Goal: Task Accomplishment & Management: Complete application form

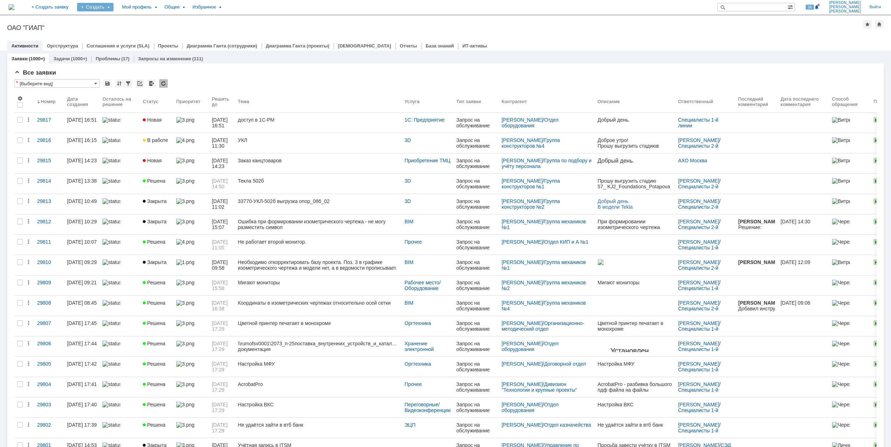
click at [113, 7] on div "Создать" at bounding box center [95, 7] width 36 height 9
click at [133, 43] on link "Заявка" at bounding box center [106, 44] width 54 height 9
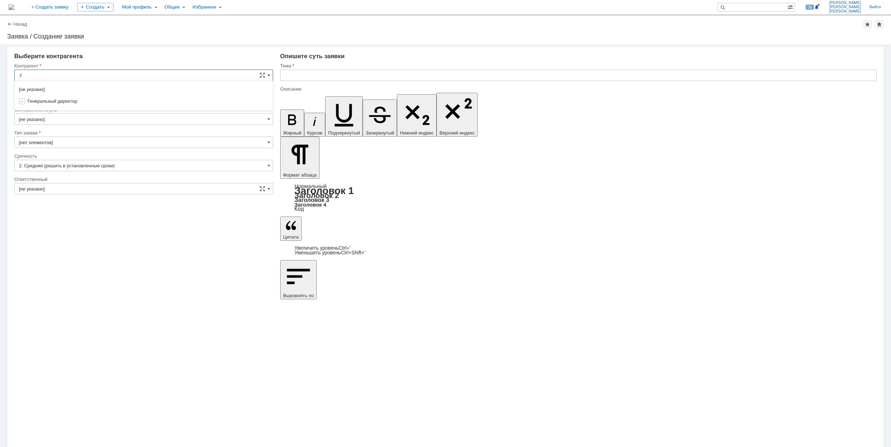
type input ","
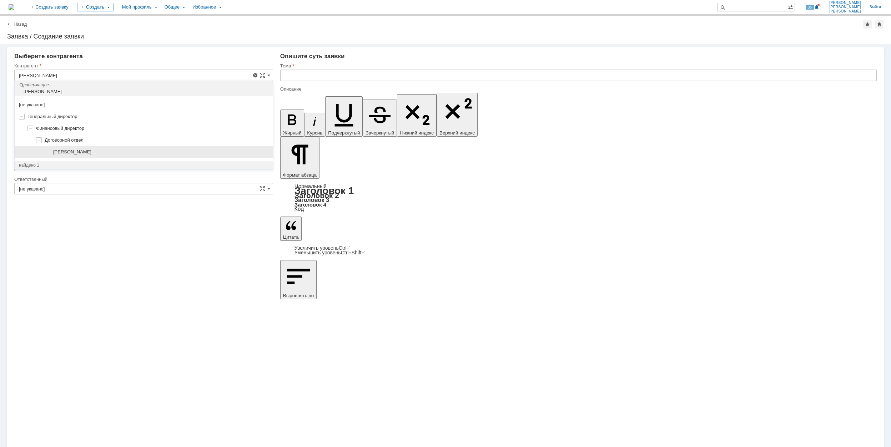
click at [147, 153] on div "[PERSON_NAME]" at bounding box center [160, 152] width 215 height 6
type input "[PERSON_NAME]"
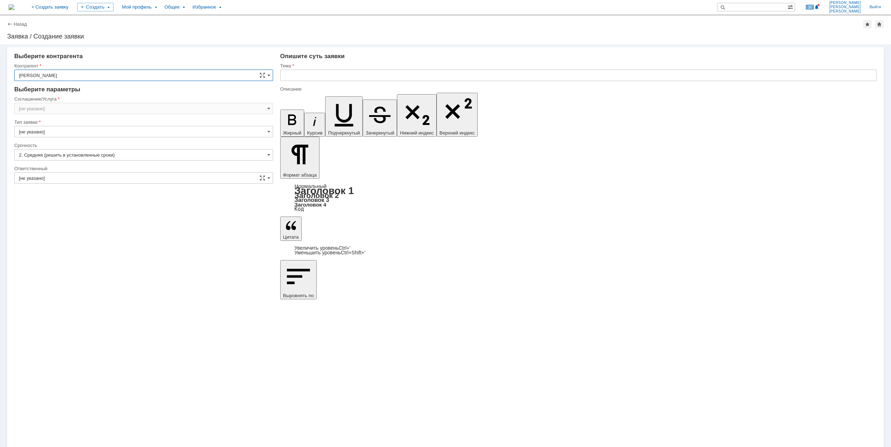
type input "[GEOGRAPHIC_DATA]"
click at [98, 106] on input "[GEOGRAPHIC_DATA]" at bounding box center [143, 108] width 259 height 11
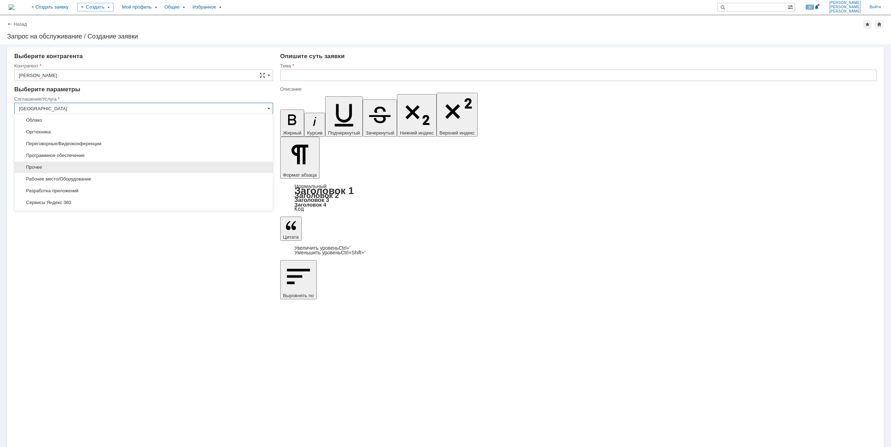
scroll to position [190, 0]
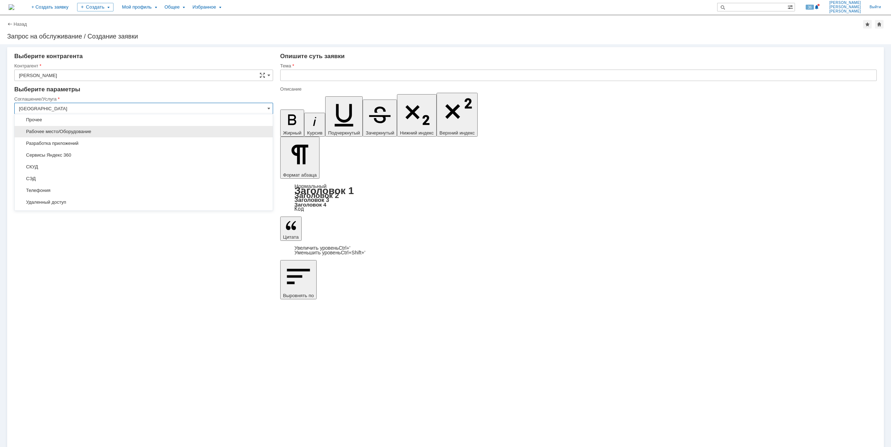
click at [119, 135] on span "Рабочее место/Оборудование" at bounding box center [143, 132] width 249 height 6
type input "Рабочее место/Оборудование"
click at [66, 153] on input "[не указано]" at bounding box center [143, 154] width 259 height 11
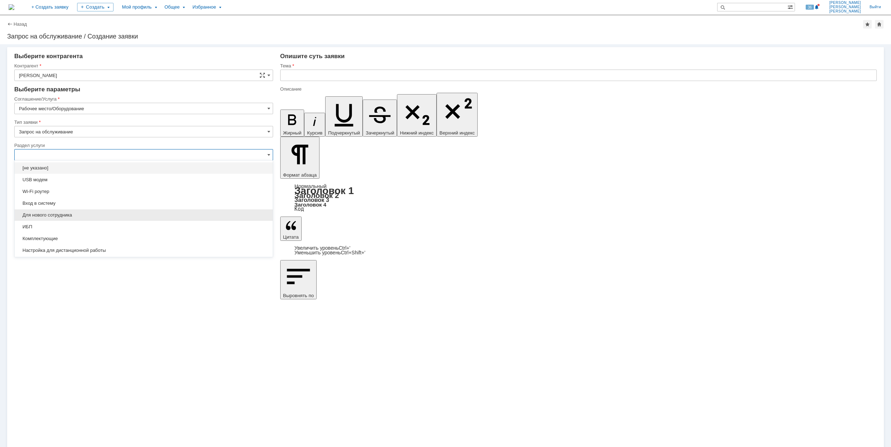
scroll to position [47, 0]
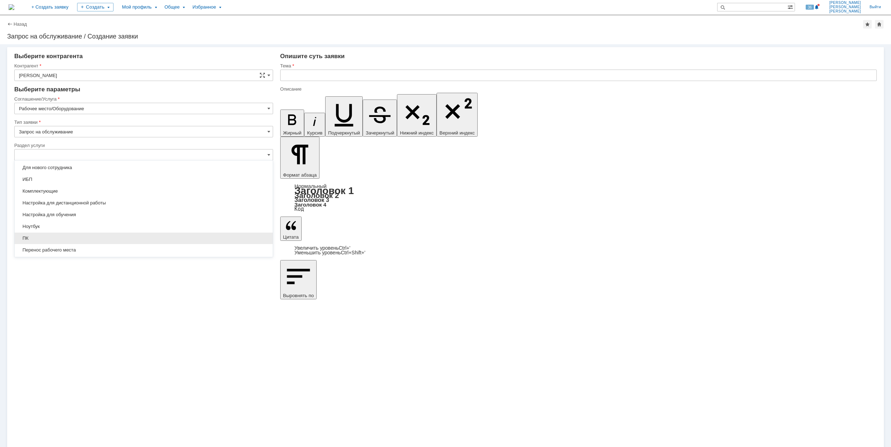
click at [99, 234] on div "ПК" at bounding box center [144, 238] width 258 height 11
type input "ПК"
click at [95, 178] on input "[не указано]" at bounding box center [143, 177] width 259 height 11
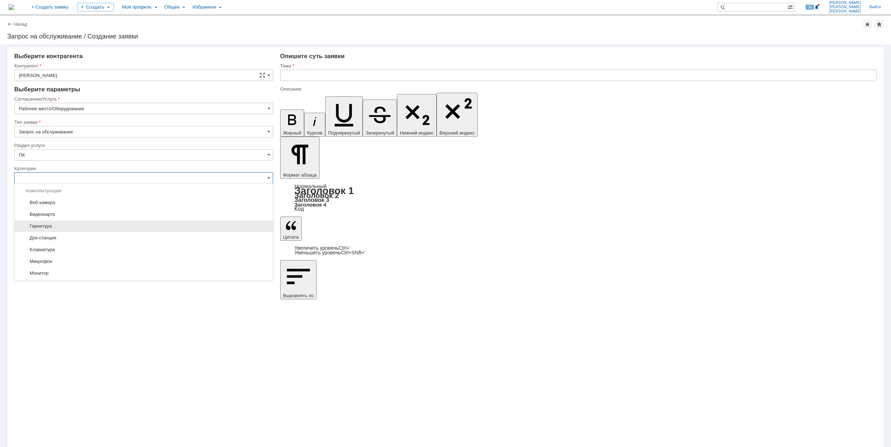
scroll to position [95, 0]
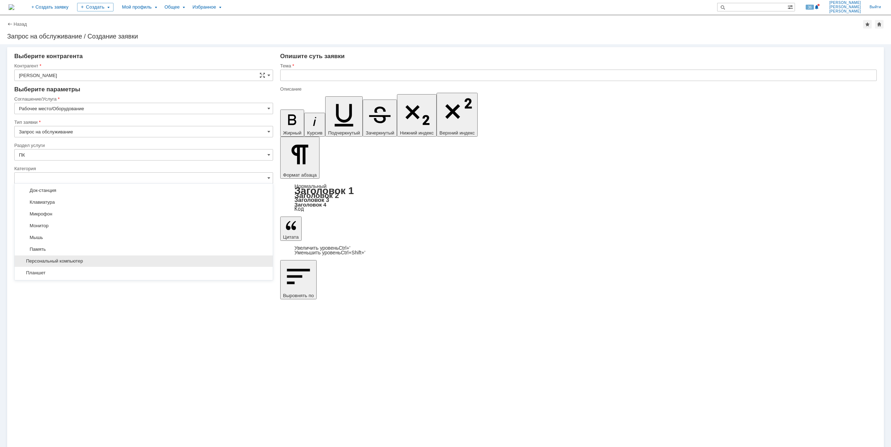
click at [108, 260] on span "Персональный компьютер" at bounding box center [143, 261] width 249 height 6
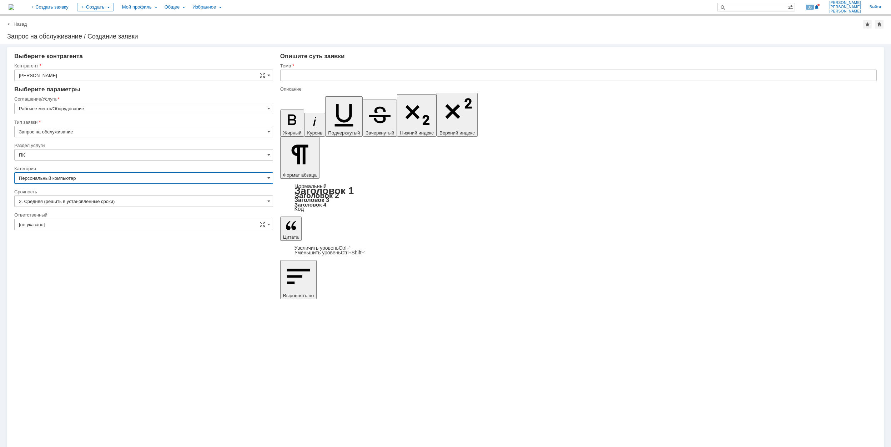
type input "Персональный компьютер"
click at [113, 223] on input "[не указано]" at bounding box center [143, 224] width 259 height 11
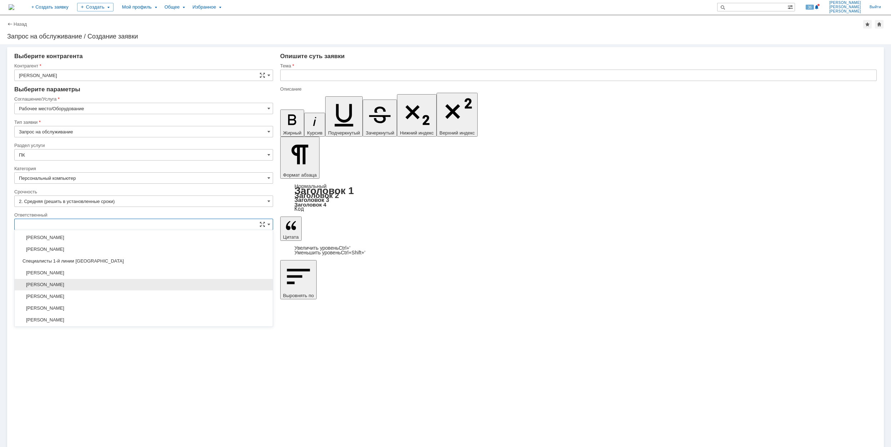
scroll to position [260, 0]
click at [127, 297] on span "[PERSON_NAME]" at bounding box center [143, 296] width 249 height 6
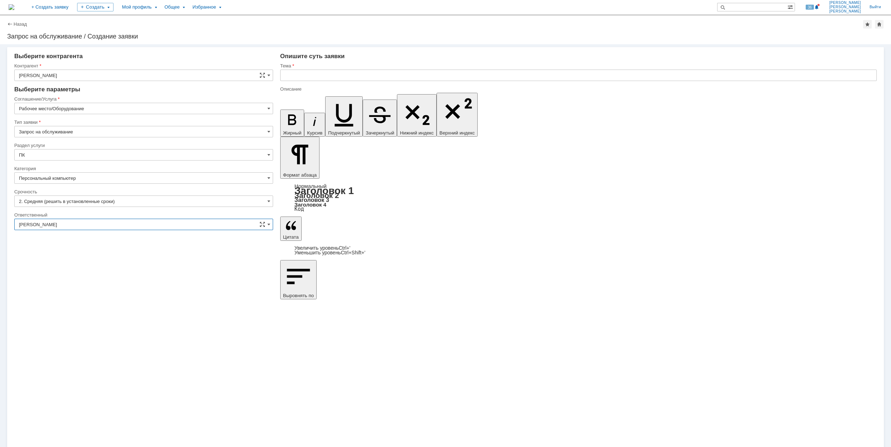
type input "[PERSON_NAME]"
click at [349, 74] on input "text" at bounding box center [578, 75] width 596 height 11
drag, startPoint x: 334, startPoint y: 76, endPoint x: 272, endPoint y: 76, distance: 62.8
type input "Не включается ПК"
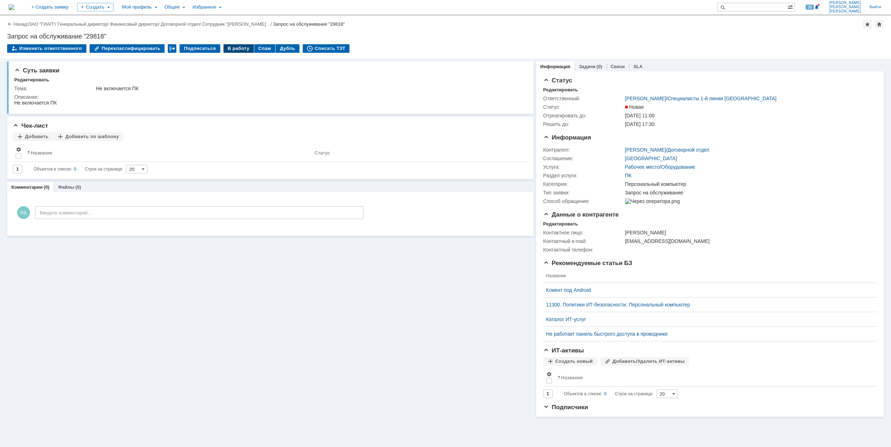
click at [236, 48] on div "В работу" at bounding box center [238, 48] width 30 height 9
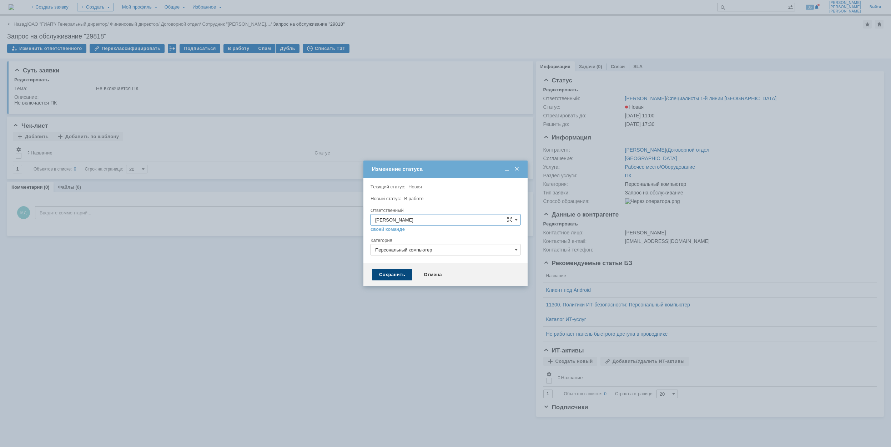
click at [400, 271] on div "Сохранить" at bounding box center [392, 274] width 40 height 11
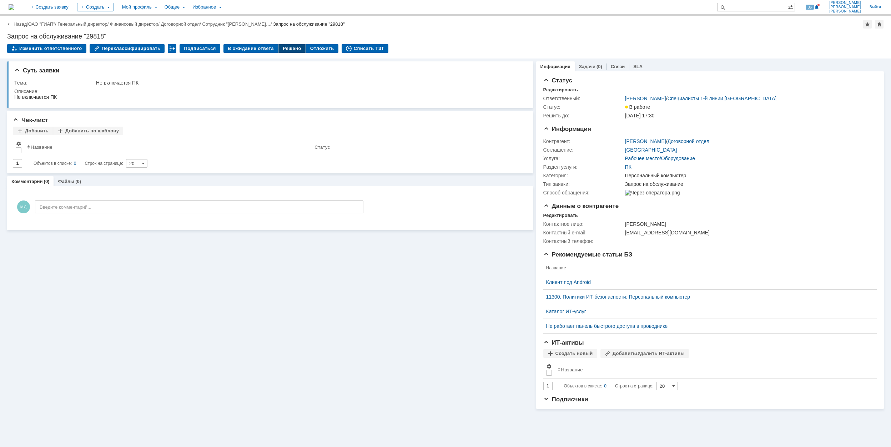
click at [278, 50] on div "Решено" at bounding box center [291, 48] width 27 height 9
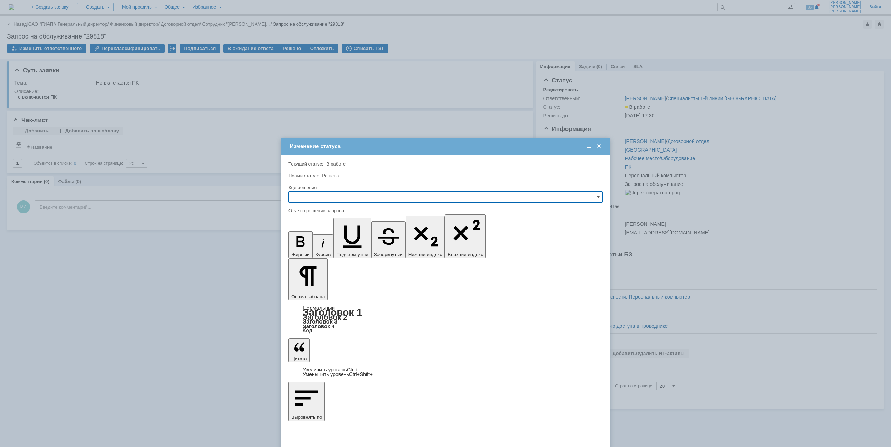
click at [343, 197] on input "text" at bounding box center [445, 196] width 314 height 11
click at [320, 246] on span "Решено" at bounding box center [445, 246] width 305 height 6
type input "Решено"
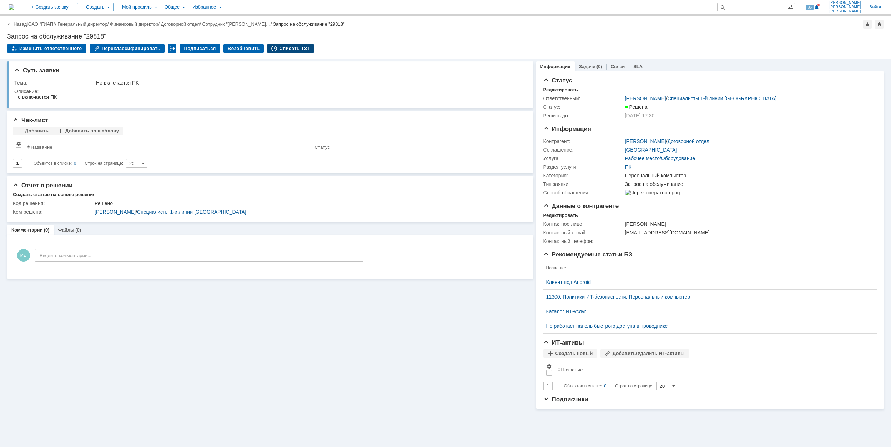
click at [295, 46] on div "Списать ТЗТ" at bounding box center [290, 48] width 47 height 9
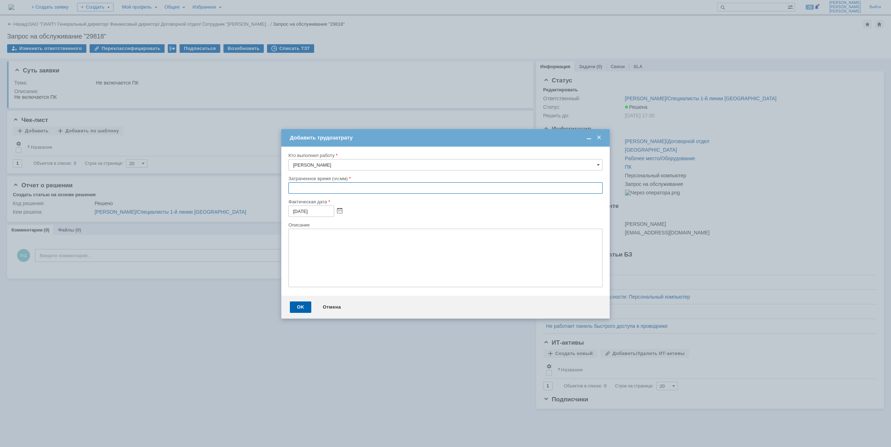
click at [292, 188] on input "text" at bounding box center [445, 187] width 314 height 11
type input "00:30"
click at [300, 303] on div "OK" at bounding box center [300, 307] width 21 height 11
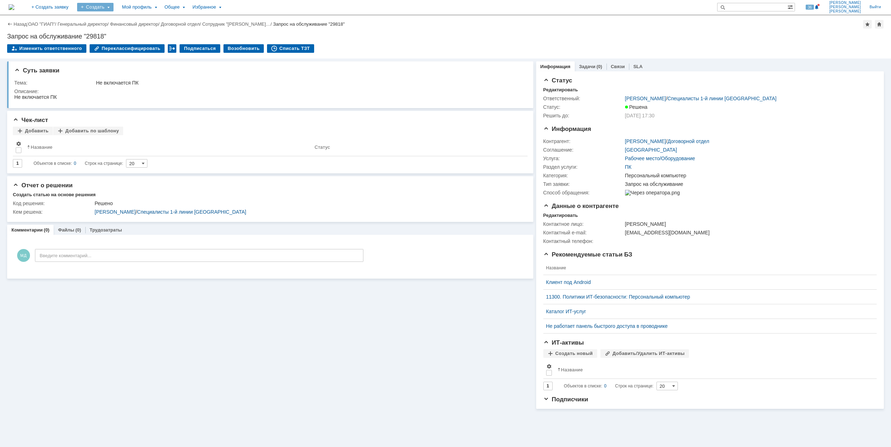
click at [113, 10] on div "Создать" at bounding box center [95, 7] width 36 height 9
drag, startPoint x: 135, startPoint y: 46, endPoint x: 163, endPoint y: 43, distance: 28.3
click at [133, 45] on link "Заявка" at bounding box center [106, 44] width 54 height 9
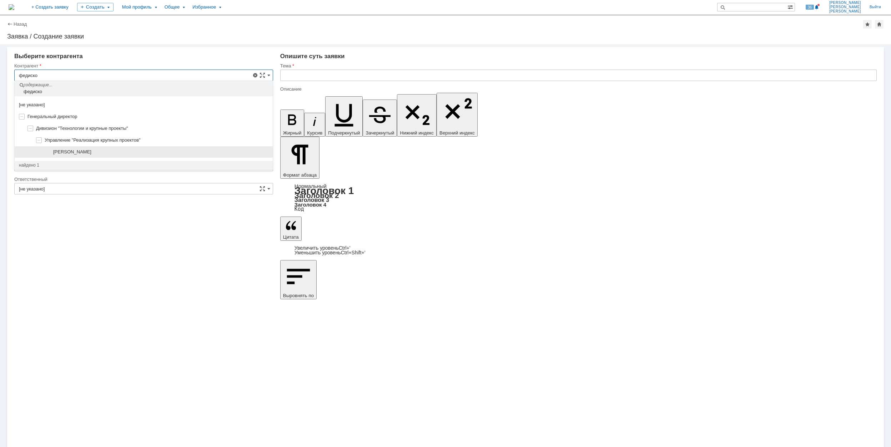
click at [91, 152] on span "[PERSON_NAME]" at bounding box center [72, 151] width 38 height 5
type input "[PERSON_NAME]"
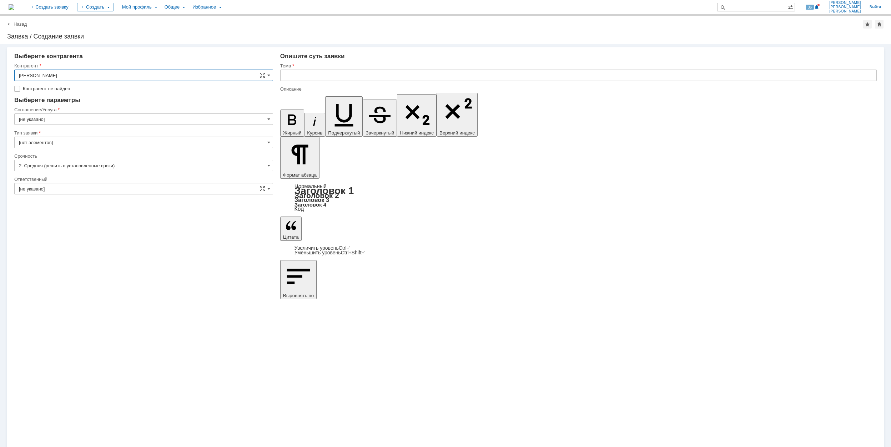
type input "[GEOGRAPHIC_DATA]"
click at [73, 110] on input "[GEOGRAPHIC_DATA]" at bounding box center [143, 108] width 259 height 11
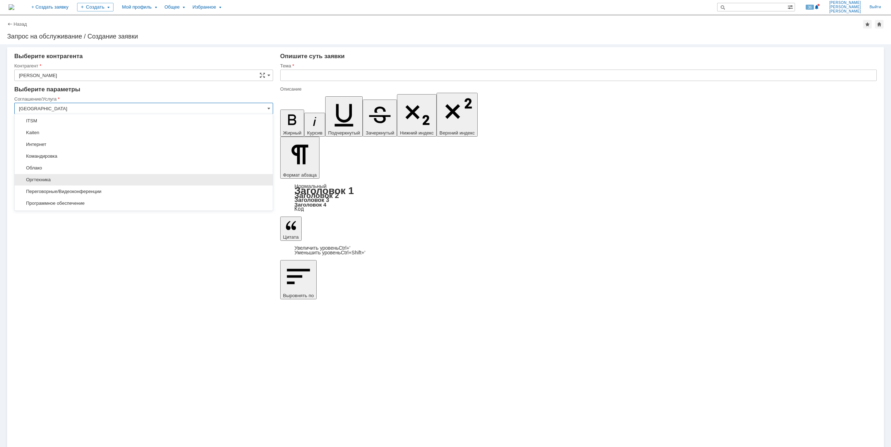
scroll to position [143, 0]
click at [108, 158] on span "Программное обеспечение" at bounding box center [143, 156] width 249 height 6
type input "Программное обеспечение"
click at [79, 150] on input "[не указано]" at bounding box center [143, 154] width 259 height 11
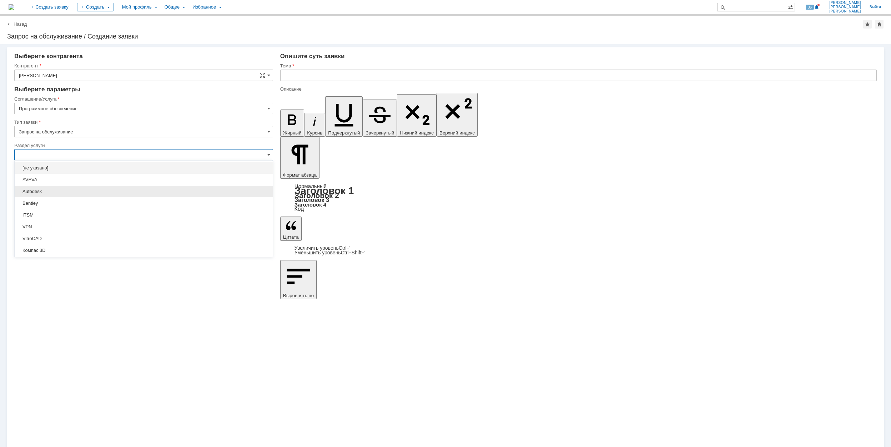
click at [117, 189] on span "Autodesk" at bounding box center [143, 192] width 249 height 6
type input "Autodesk"
click at [92, 178] on input "[не указано]" at bounding box center [143, 177] width 259 height 11
click at [121, 236] on span "DWG TrueView" at bounding box center [143, 239] width 249 height 6
type input "DWG TrueView"
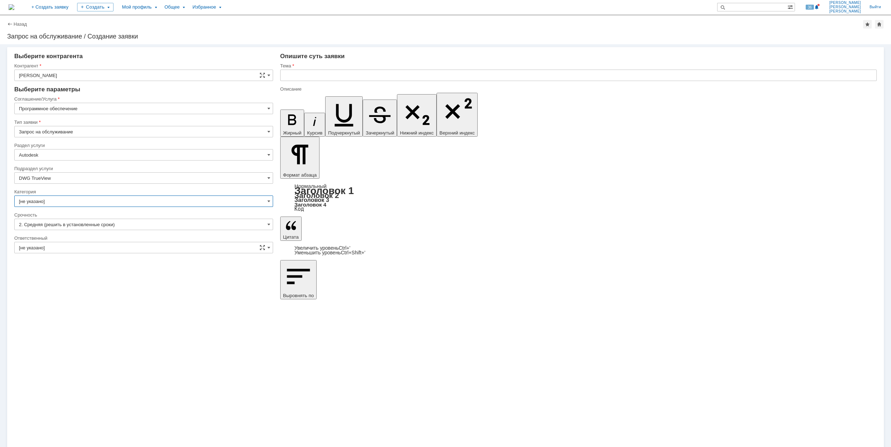
click at [93, 201] on input "[не указано]" at bounding box center [143, 201] width 259 height 11
click at [97, 262] on span "DWG TrueView" at bounding box center [143, 262] width 249 height 6
type input "DWG TrueView"
click at [91, 250] on input "[не указано]" at bounding box center [143, 247] width 259 height 11
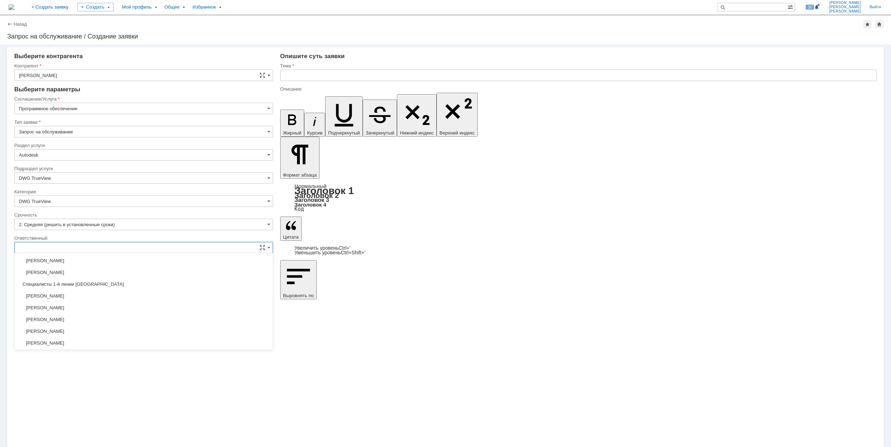
scroll to position [260, 0]
click at [137, 319] on span "[PERSON_NAME]" at bounding box center [143, 319] width 249 height 6
type input "[PERSON_NAME]"
click at [359, 72] on input "text" at bounding box center [578, 75] width 596 height 11
drag, startPoint x: 340, startPoint y: 73, endPoint x: 284, endPoint y: 75, distance: 56.0
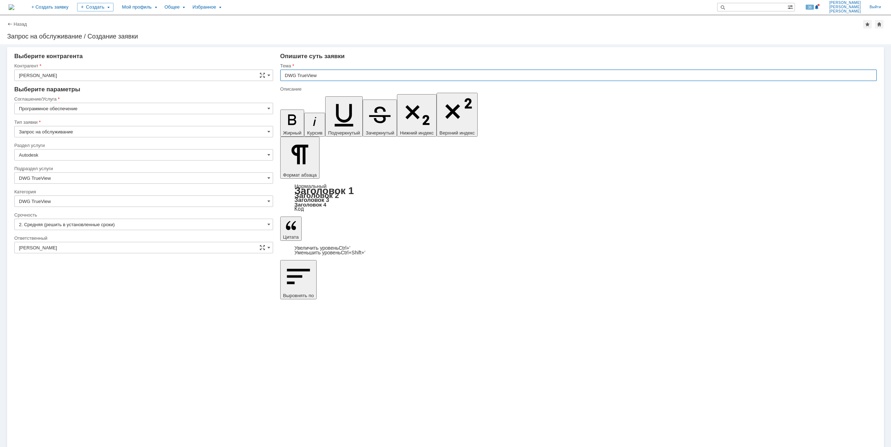
click at [284, 75] on input "DWG TrueView" at bounding box center [578, 75] width 596 height 11
type input "DWG TrueView"
drag, startPoint x: 324, startPoint y: 3133, endPoint x: 403, endPoint y: 3136, distance: 78.5
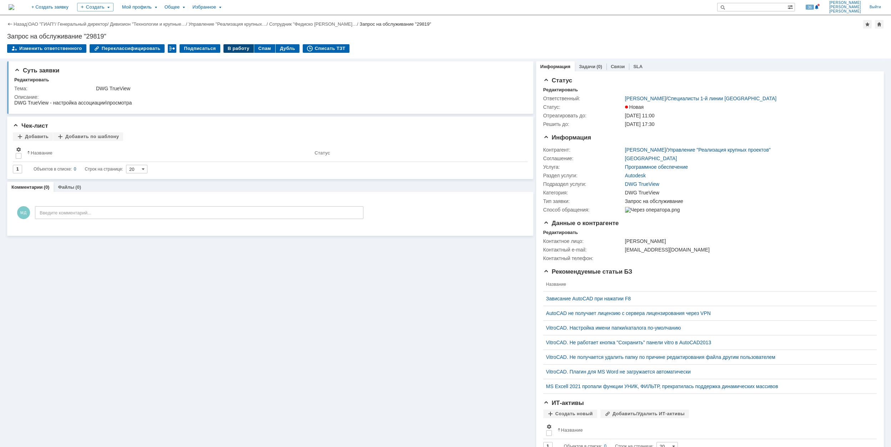
click at [231, 48] on div "В работу" at bounding box center [238, 48] width 30 height 9
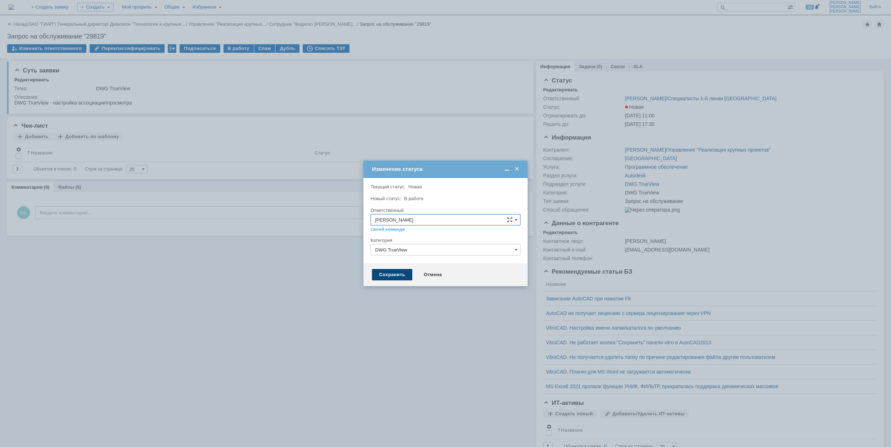
click at [378, 274] on div "Сохранить" at bounding box center [392, 274] width 40 height 11
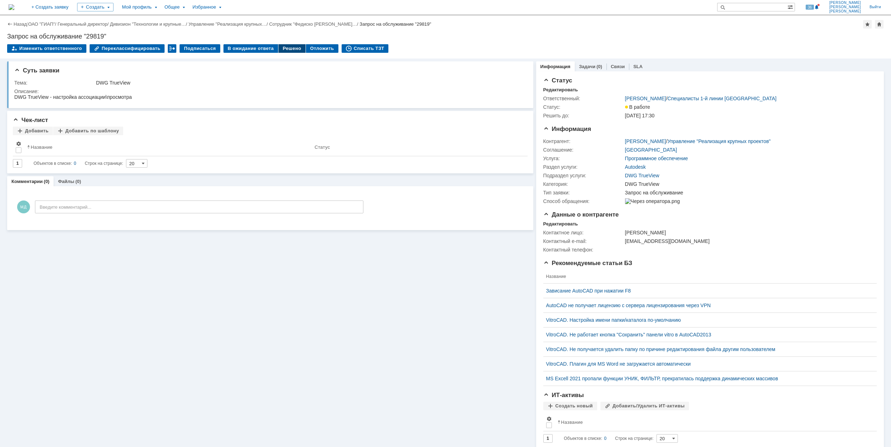
click at [278, 47] on div "Решено" at bounding box center [291, 48] width 27 height 9
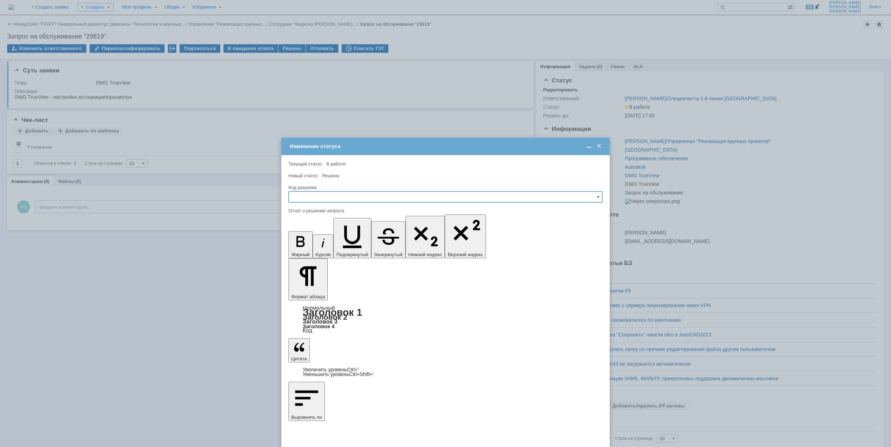
click at [322, 194] on input "text" at bounding box center [445, 196] width 314 height 11
drag, startPoint x: 332, startPoint y: 247, endPoint x: 43, endPoint y: 23, distance: 365.5
click at [332, 247] on span "Решено" at bounding box center [445, 246] width 305 height 6
type input "Решено"
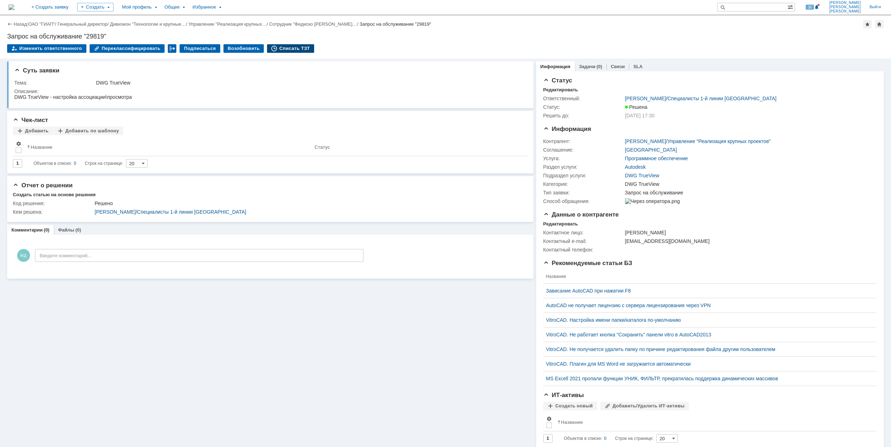
click at [285, 52] on div "Списать ТЗТ" at bounding box center [290, 48] width 47 height 9
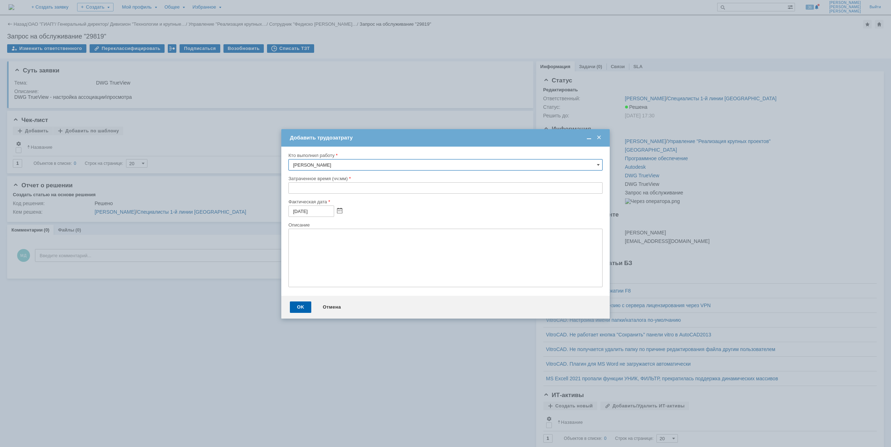
click at [289, 190] on input "text" at bounding box center [445, 187] width 314 height 11
type input "00:30"
click at [304, 308] on div "OK" at bounding box center [300, 307] width 21 height 11
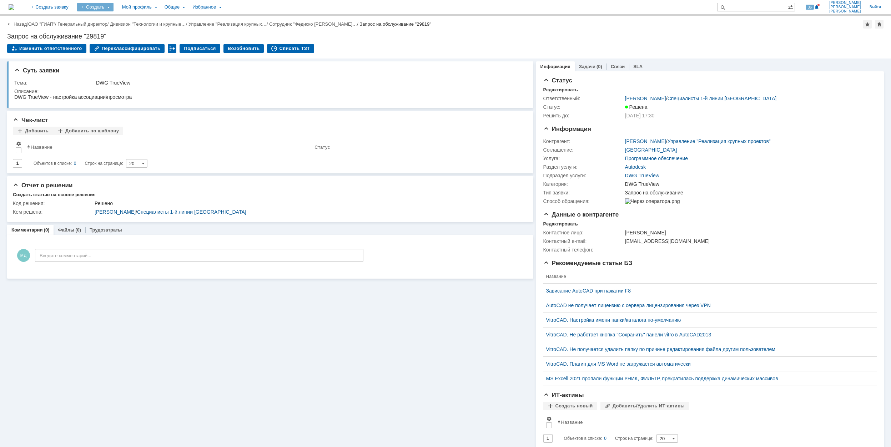
click at [113, 9] on div "Создать" at bounding box center [95, 7] width 36 height 9
click at [133, 44] on link "Заявка" at bounding box center [106, 44] width 54 height 9
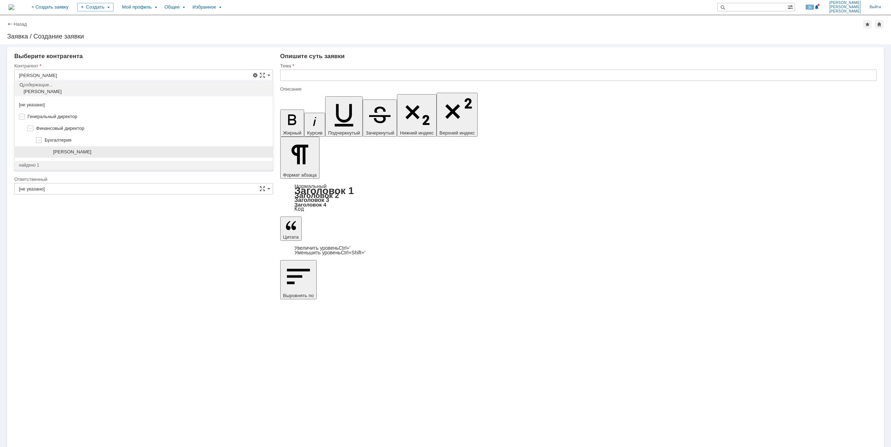
click at [91, 149] on span "[PERSON_NAME]" at bounding box center [72, 151] width 38 height 5
type input "[PERSON_NAME]"
type input "[GEOGRAPHIC_DATA]"
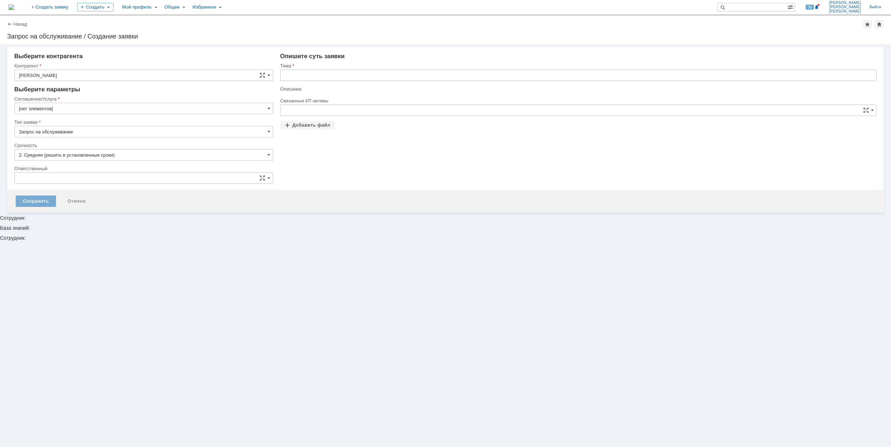
type input "[GEOGRAPHIC_DATA]"
type input "[не указано]"
type input "[нет элементов]"
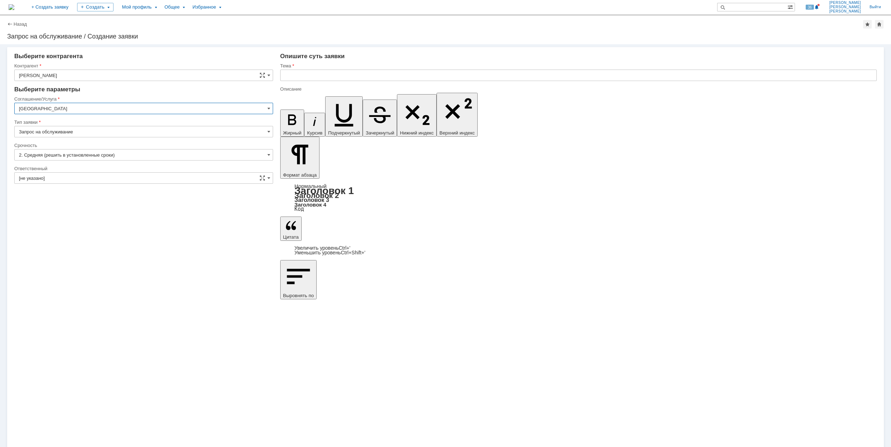
click at [87, 109] on input "[GEOGRAPHIC_DATA]" at bounding box center [143, 108] width 259 height 11
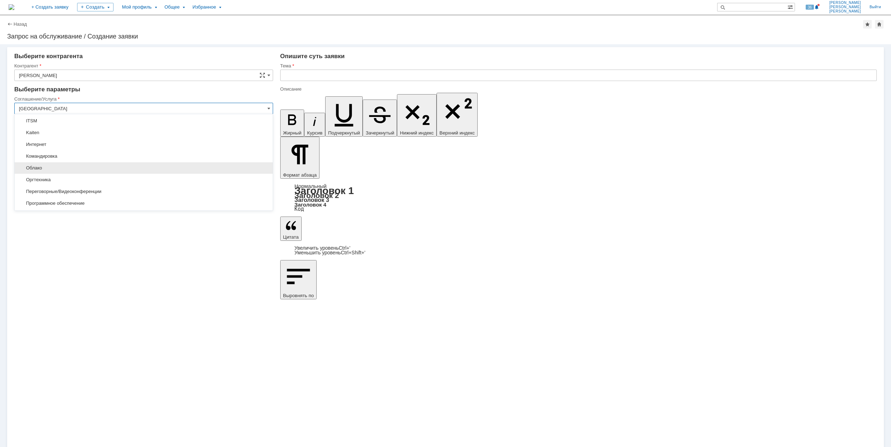
scroll to position [143, 0]
click at [162, 158] on span "Программное обеспечение" at bounding box center [143, 156] width 249 height 6
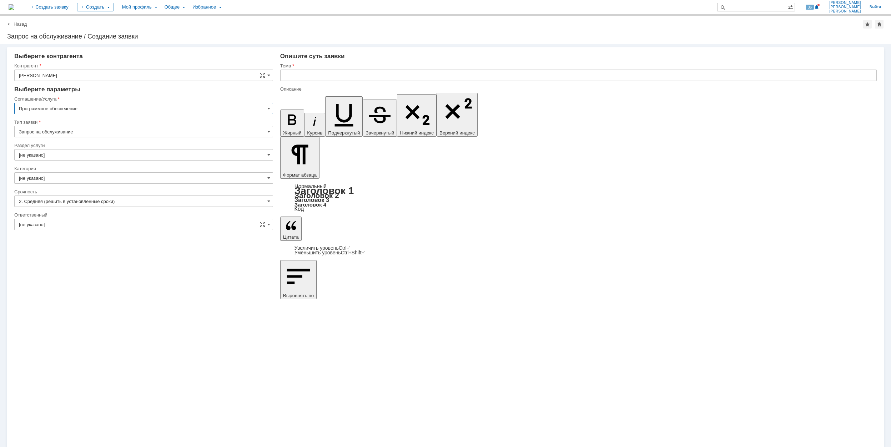
type input "Программное обеспечение"
click at [46, 152] on input "[не указано]" at bounding box center [143, 154] width 259 height 11
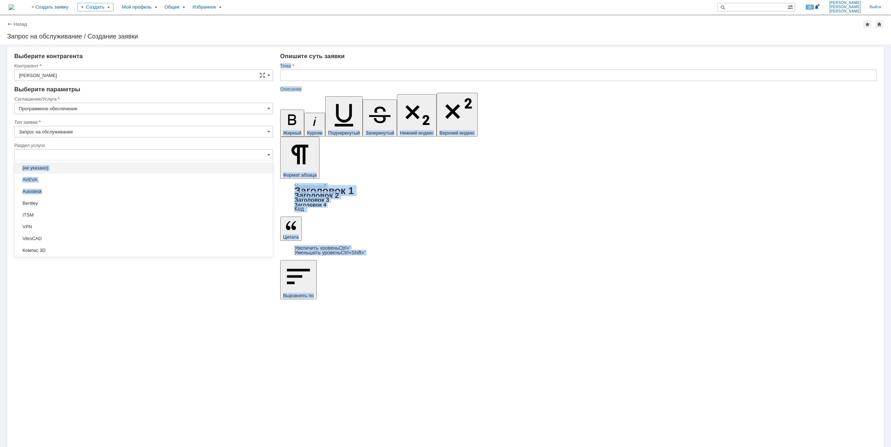
drag, startPoint x: 131, startPoint y: 193, endPoint x: 277, endPoint y: 182, distance: 146.4
click at [277, 44] on div "Внимание! Выберите контрагента [PERSON_NAME] не найден Контрагент не найден Кон…" at bounding box center [445, 44] width 891 height 0
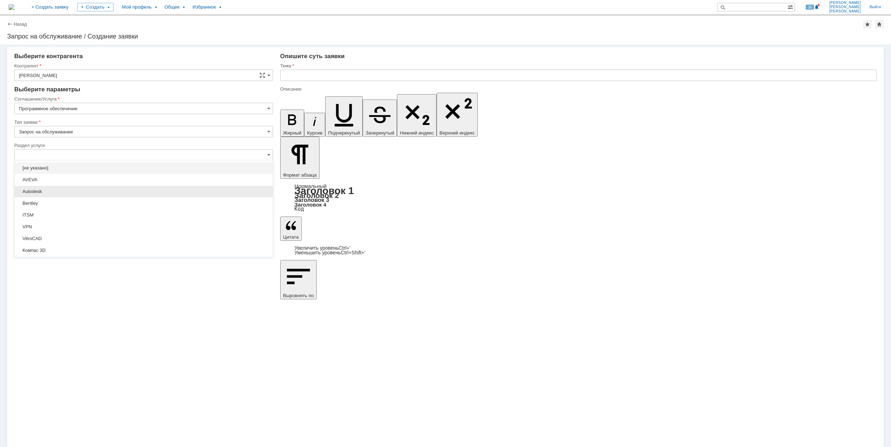
click at [95, 188] on div "Autodesk" at bounding box center [144, 191] width 258 height 11
type input "Autodesk"
click at [94, 173] on input "[не указано]" at bounding box center [143, 177] width 259 height 11
click at [89, 154] on input "Autodesk" at bounding box center [143, 154] width 259 height 11
type input "[не указано]"
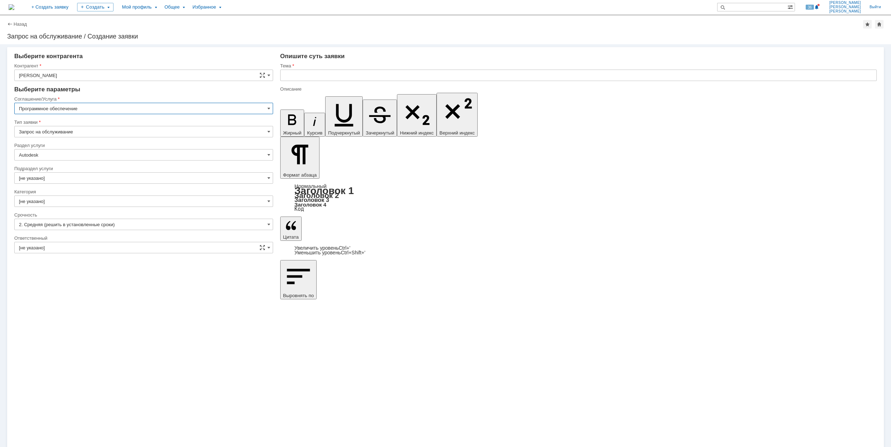
click at [76, 108] on input "Программное обеспечение" at bounding box center [143, 108] width 259 height 11
type input "Autodesk"
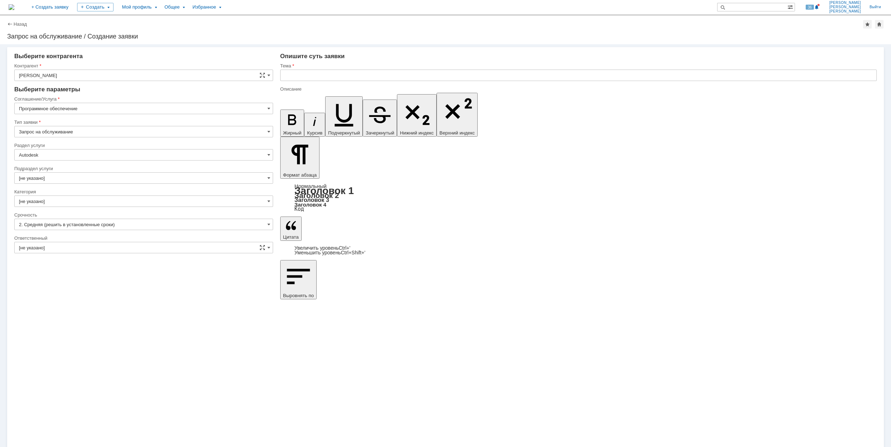
type input "Программное обеспечение"
click at [138, 156] on input "Autodesk" at bounding box center [143, 154] width 259 height 11
click at [133, 108] on input "Программное обеспечение" at bounding box center [143, 108] width 259 height 11
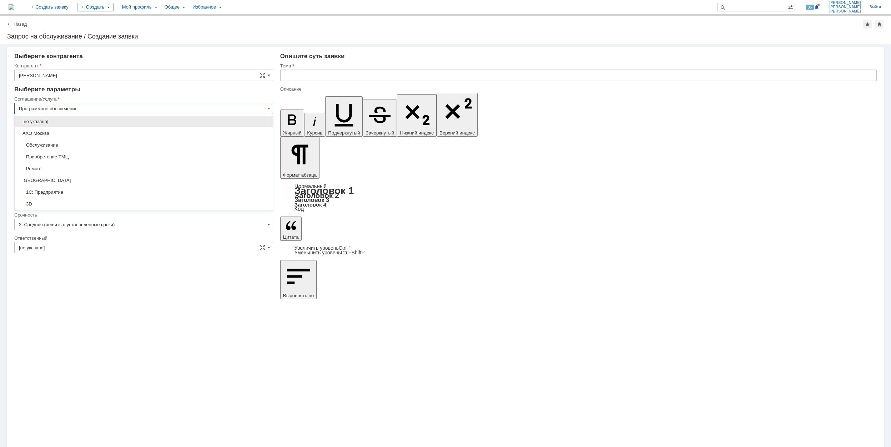
scroll to position [180, 0]
type input "Autodesk"
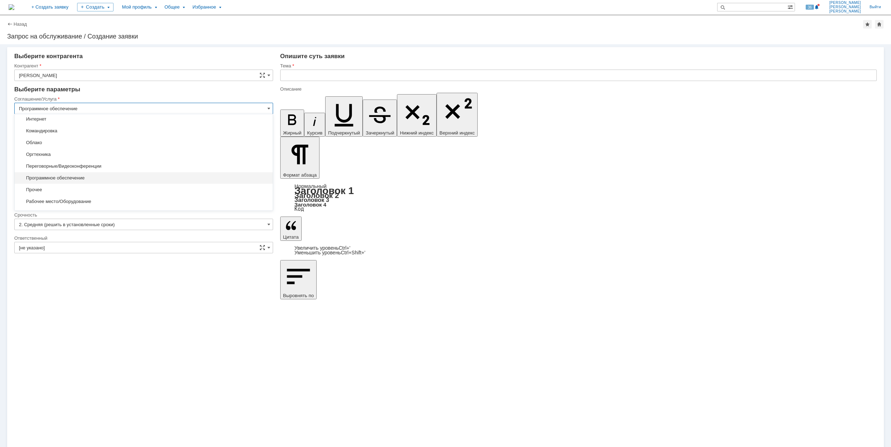
scroll to position [136, 0]
click at [63, 165] on span "Программное обеспечение" at bounding box center [143, 163] width 249 height 6
type input "Программное обеспечение"
click at [72, 134] on input "Запрос на обслуживание" at bounding box center [143, 131] width 259 height 11
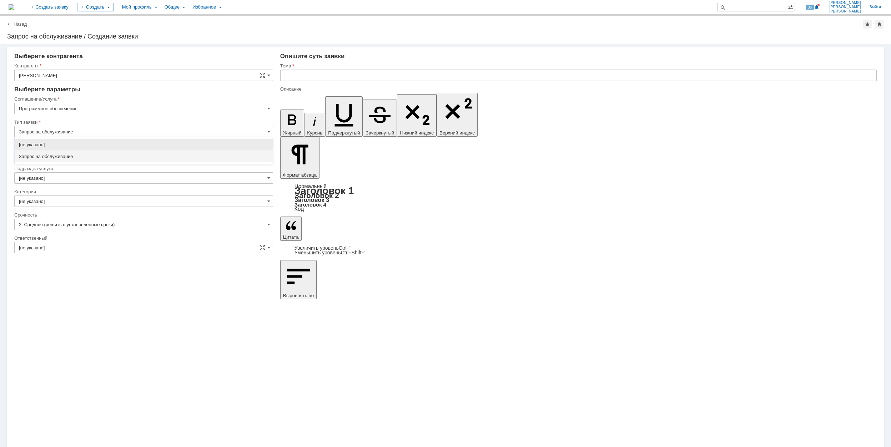
click at [87, 157] on span "Запрос на обслуживание" at bounding box center [143, 157] width 249 height 6
click at [88, 157] on input "Autodesk" at bounding box center [143, 154] width 259 height 11
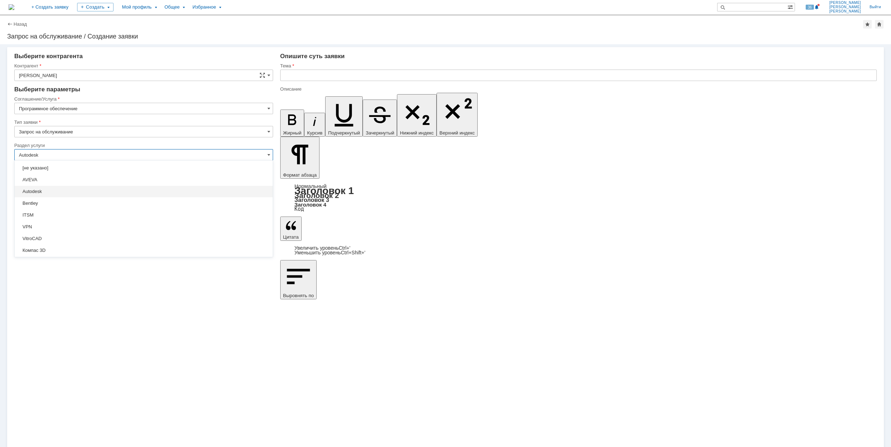
type input "Запрос на обслуживание"
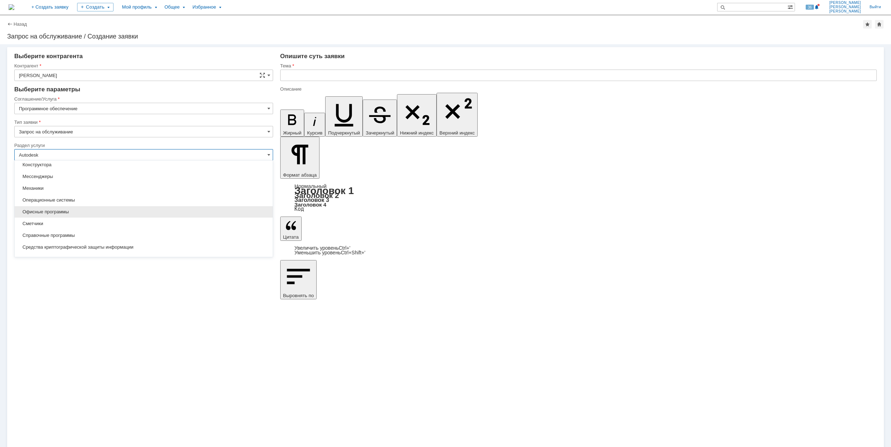
click at [148, 210] on div "Офисные программы" at bounding box center [144, 211] width 258 height 11
type input "Офисные программы"
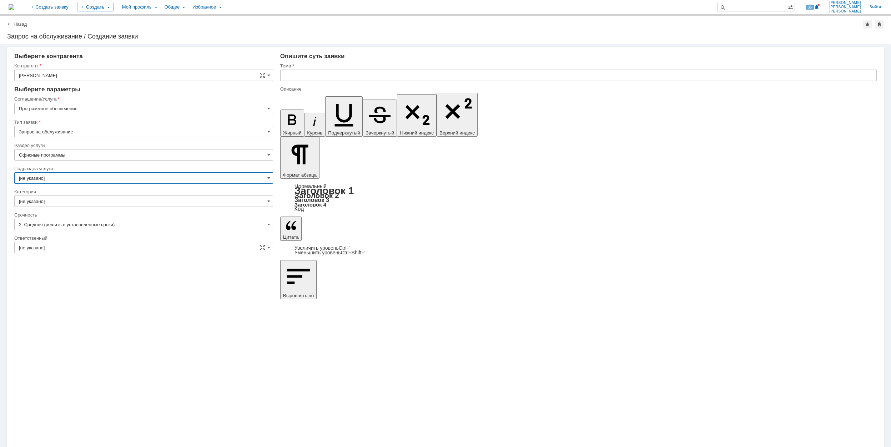
click at [79, 177] on input "[не указано]" at bounding box center [143, 177] width 259 height 11
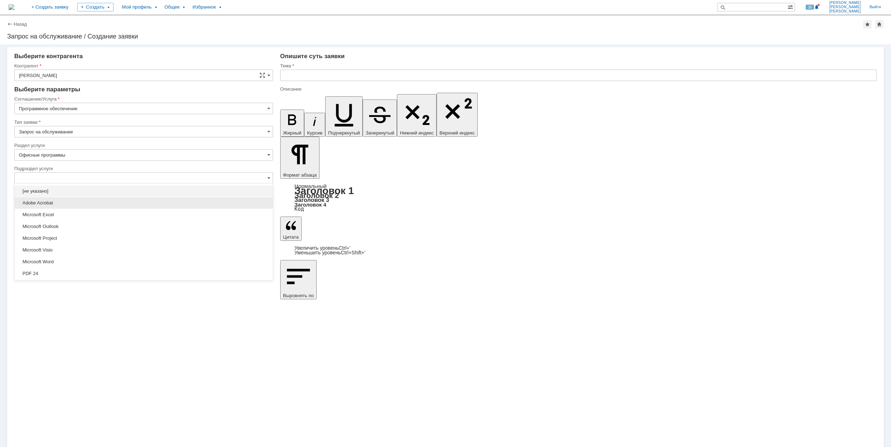
click at [113, 203] on span "Adobe Acrobat" at bounding box center [143, 203] width 249 height 6
type input "Adobe Acrobat"
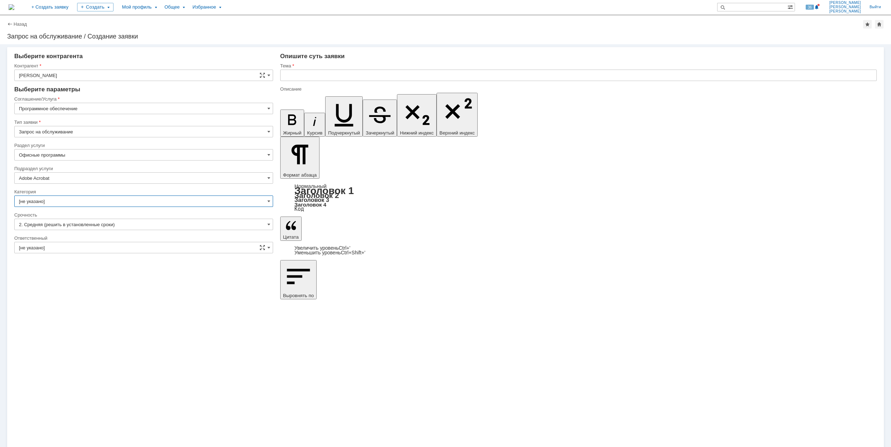
click at [109, 201] on input "[не указано]" at bounding box center [143, 201] width 259 height 11
type input "Adobe Acrobat"
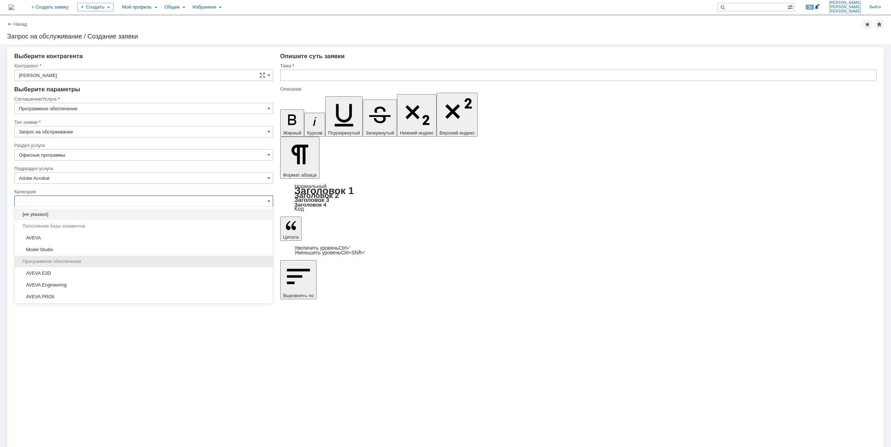
scroll to position [47, 0]
click at [145, 256] on div "Adobe Acrobat" at bounding box center [144, 261] width 258 height 11
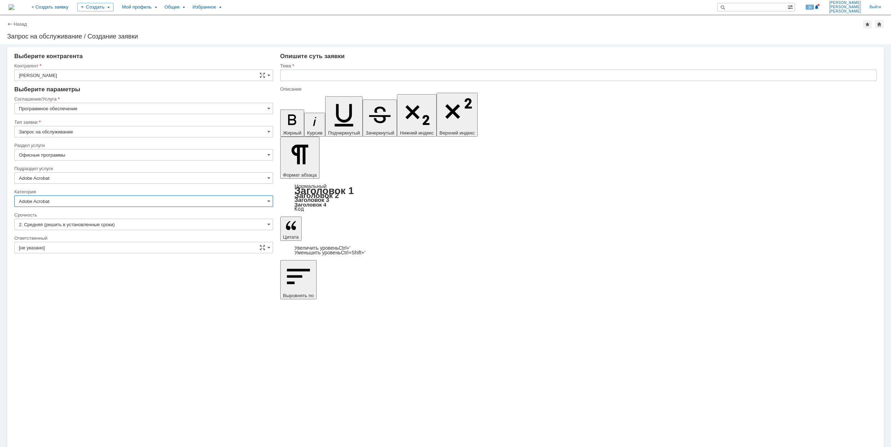
type input "Adobe Acrobat"
click at [130, 247] on input "[не указано]" at bounding box center [143, 247] width 259 height 11
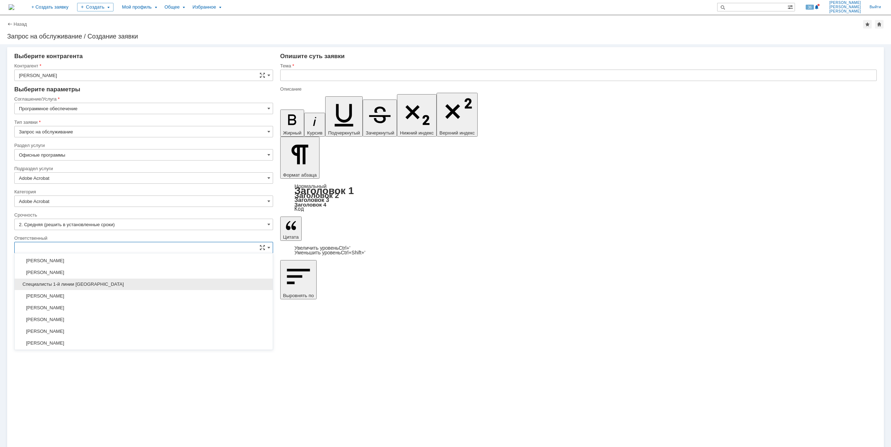
scroll to position [260, 0]
click at [156, 322] on span "[PERSON_NAME]" at bounding box center [143, 319] width 249 height 6
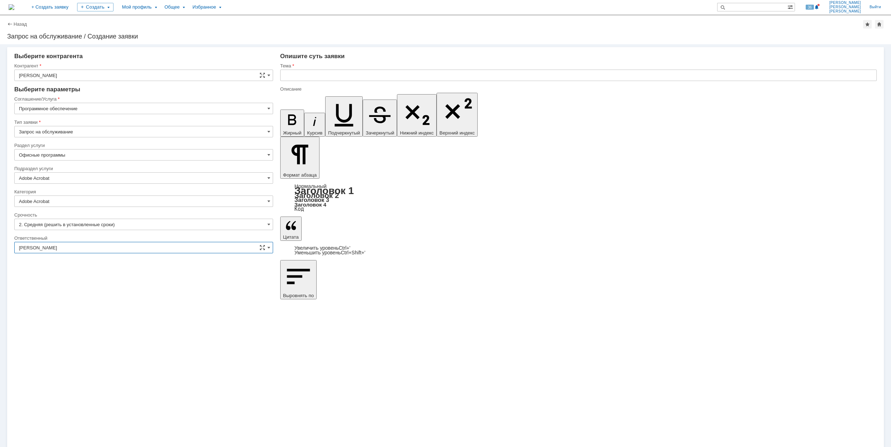
type input "[PERSON_NAME]"
click at [360, 78] on input "text" at bounding box center [578, 75] width 596 height 11
type input "Ф"
drag, startPoint x: 360, startPoint y: 76, endPoint x: 285, endPoint y: 76, distance: 74.6
click at [285, 76] on input "AcrobatPro" at bounding box center [578, 75] width 596 height 11
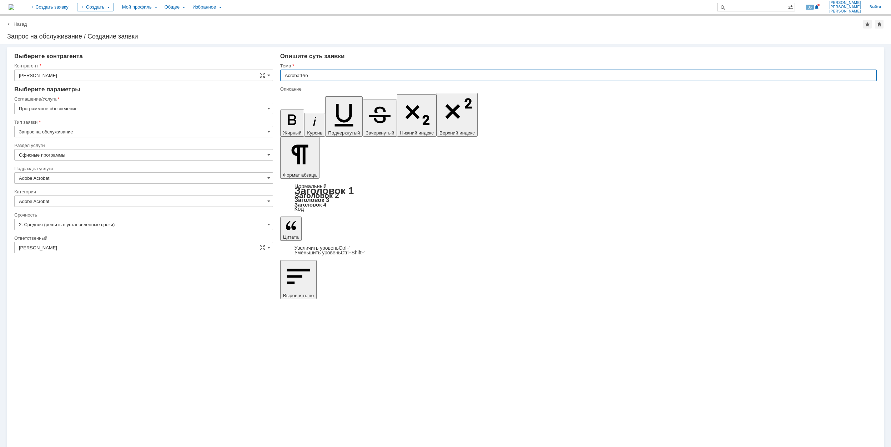
type input "AcrobatPro"
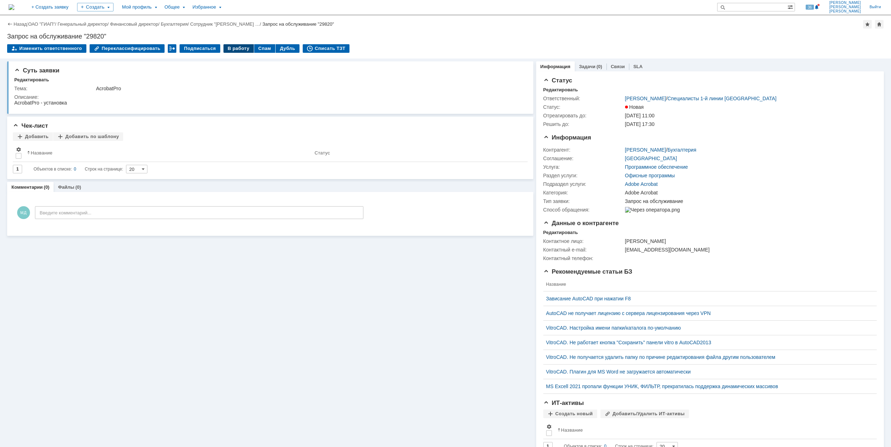
click at [230, 49] on div "В работу" at bounding box center [238, 48] width 30 height 9
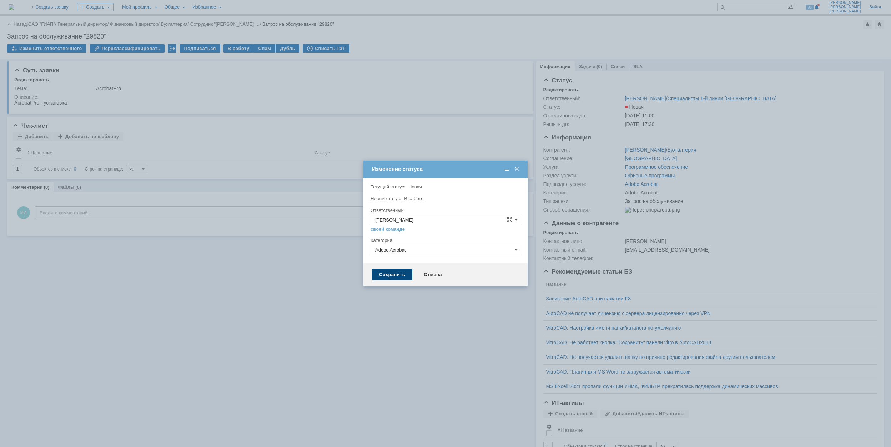
click at [396, 270] on div "Сохранить" at bounding box center [392, 274] width 40 height 11
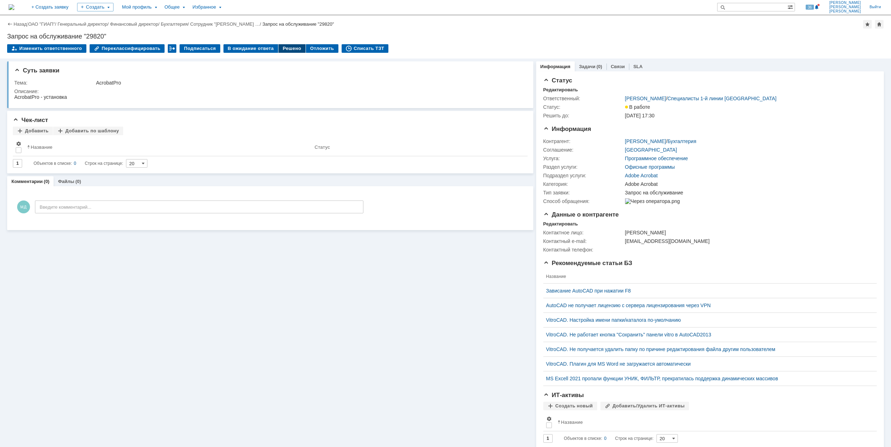
click at [284, 47] on div "Решено" at bounding box center [291, 48] width 27 height 9
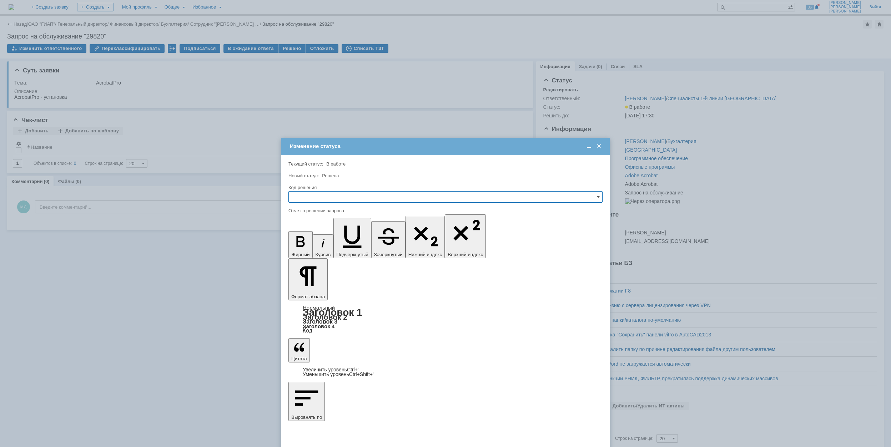
click at [349, 200] on input "text" at bounding box center [445, 196] width 314 height 11
click at [337, 250] on div "Решено" at bounding box center [445, 245] width 313 height 11
type input "Решено"
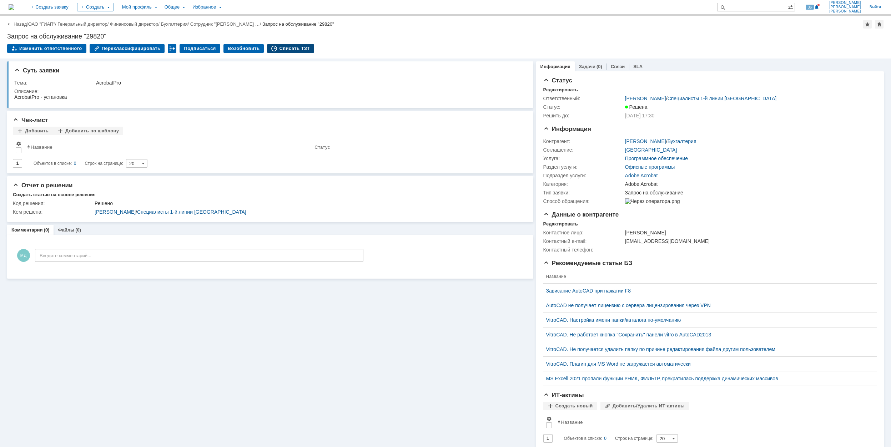
click at [284, 48] on div "Списать ТЗТ" at bounding box center [290, 48] width 47 height 9
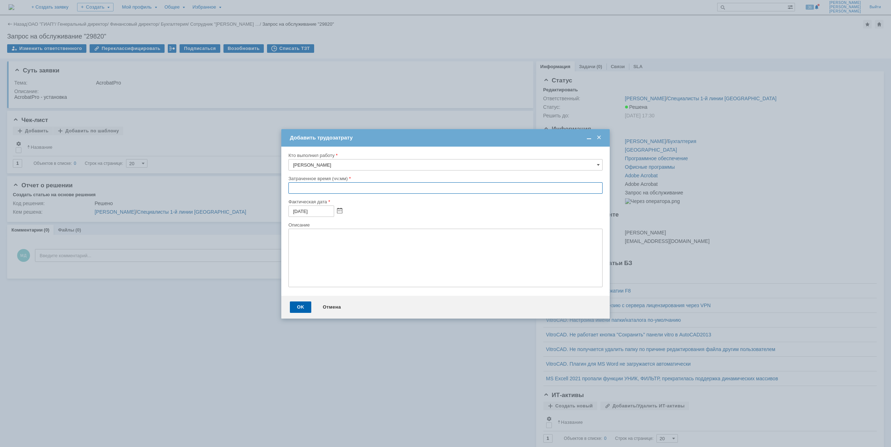
click at [292, 191] on input "text" at bounding box center [445, 187] width 314 height 11
type input "00:30"
click at [294, 306] on div "OK" at bounding box center [300, 307] width 21 height 11
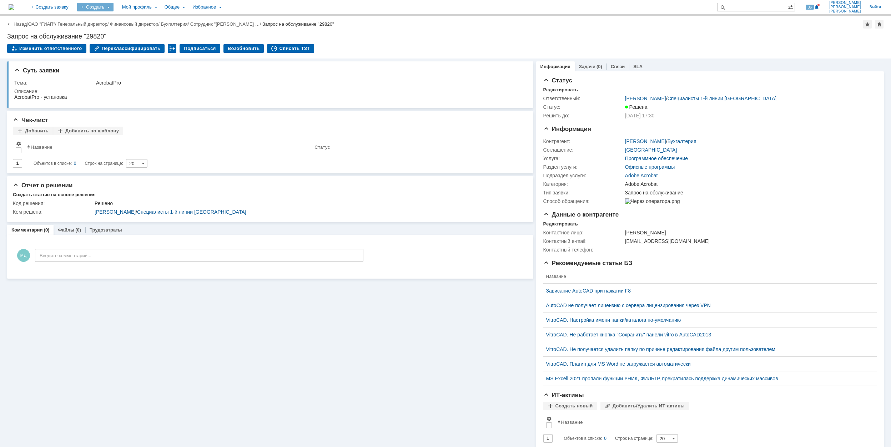
click at [113, 8] on div "Создать" at bounding box center [95, 7] width 36 height 9
click at [133, 41] on link "Заявка" at bounding box center [106, 44] width 54 height 9
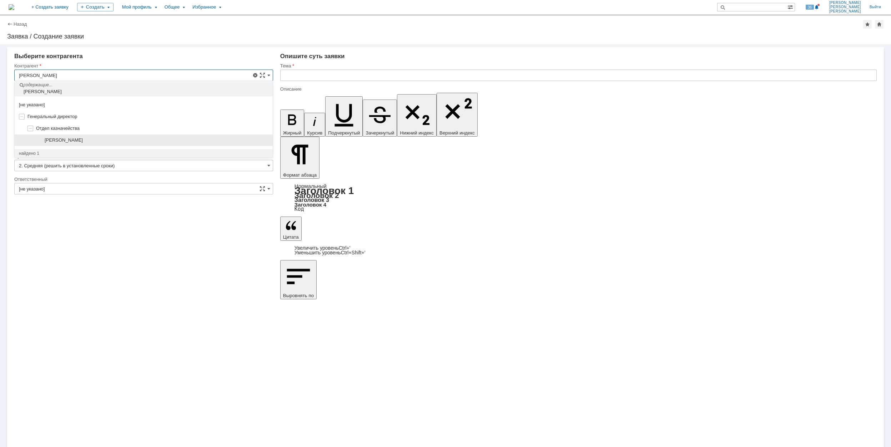
click at [146, 135] on div "[PERSON_NAME]" at bounding box center [144, 141] width 258 height 12
type input "[PERSON_NAME]"
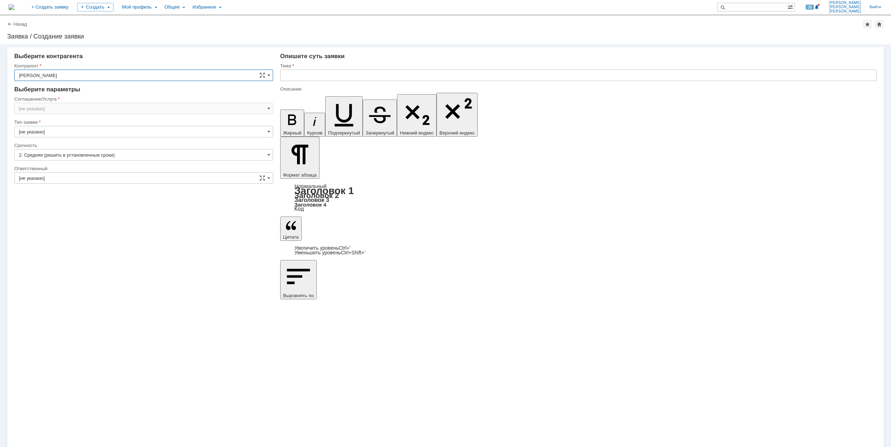
type input "[GEOGRAPHIC_DATA]"
click at [95, 106] on input "[GEOGRAPHIC_DATA]" at bounding box center [143, 108] width 259 height 11
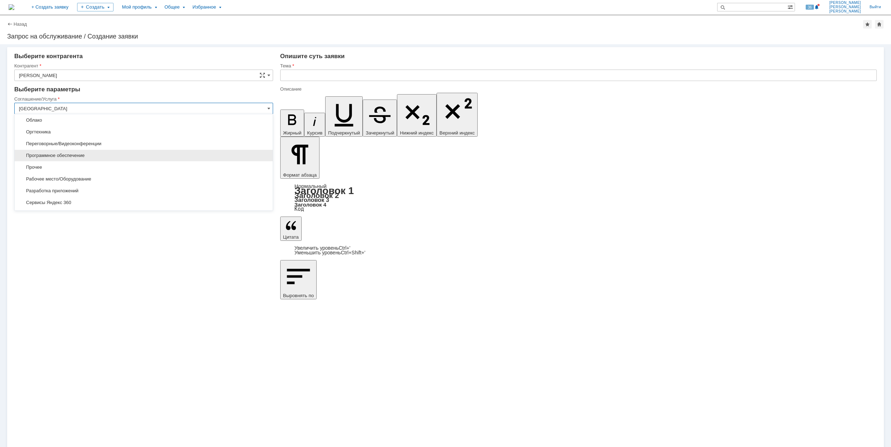
scroll to position [190, 0]
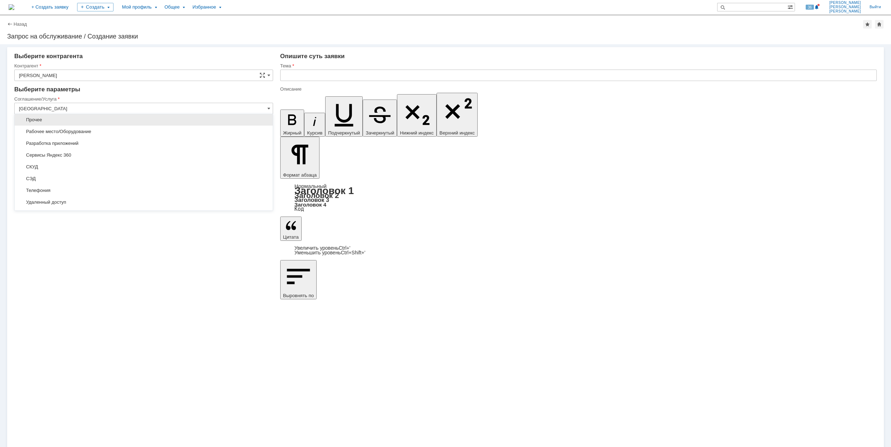
click at [126, 122] on span "Прочее" at bounding box center [143, 120] width 249 height 6
type input "Прочее"
click at [119, 176] on input "[не указано]" at bounding box center [143, 177] width 259 height 11
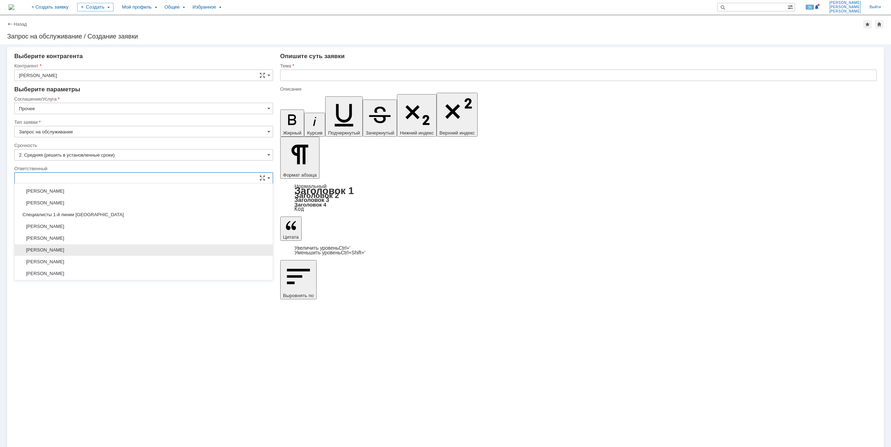
scroll to position [260, 0]
click at [140, 246] on div "[PERSON_NAME]" at bounding box center [144, 249] width 258 height 12
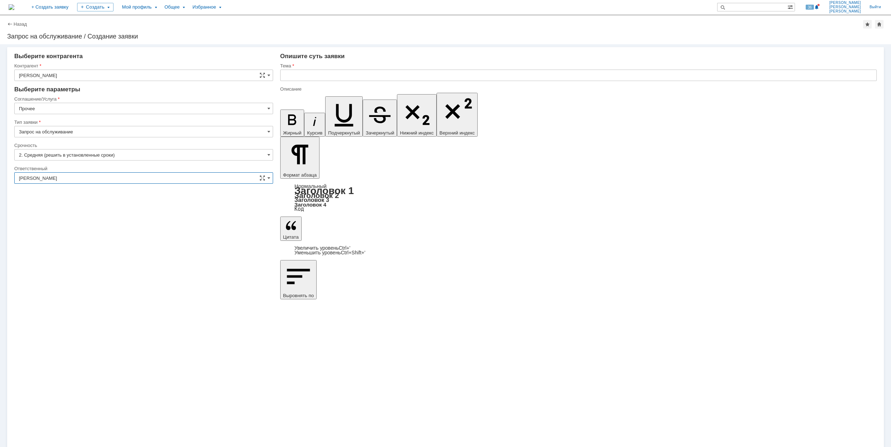
type input "[PERSON_NAME]"
click at [330, 72] on input "text" at bounding box center [578, 75] width 596 height 11
drag, startPoint x: 354, startPoint y: 76, endPoint x: 280, endPoint y: 76, distance: 73.9
click at [280, 76] on input "Не открываются pdf файлы" at bounding box center [578, 75] width 596 height 11
type input "Не открываются pdf файлы"
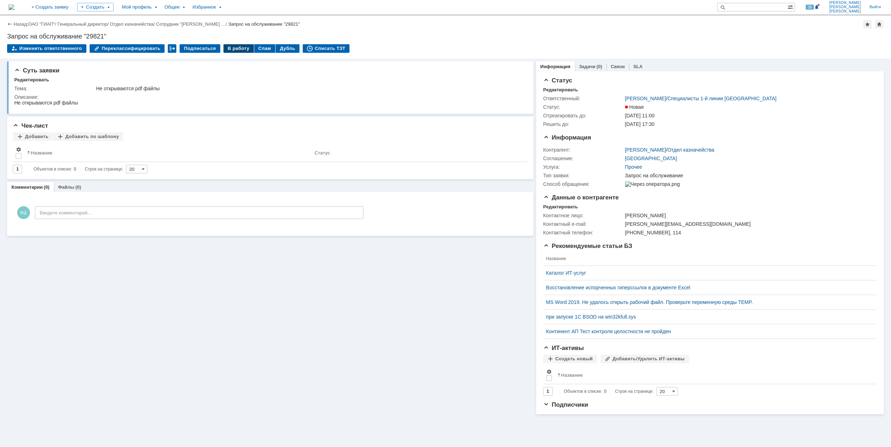
click at [225, 49] on div "В работу" at bounding box center [238, 48] width 30 height 9
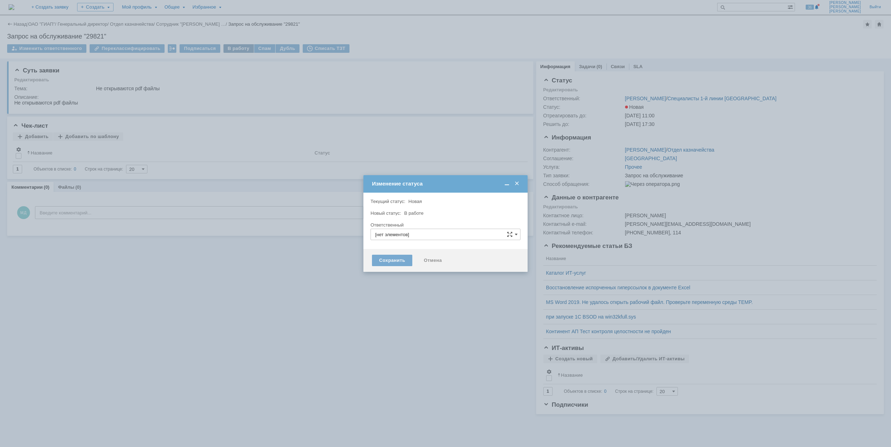
type input "[PERSON_NAME]"
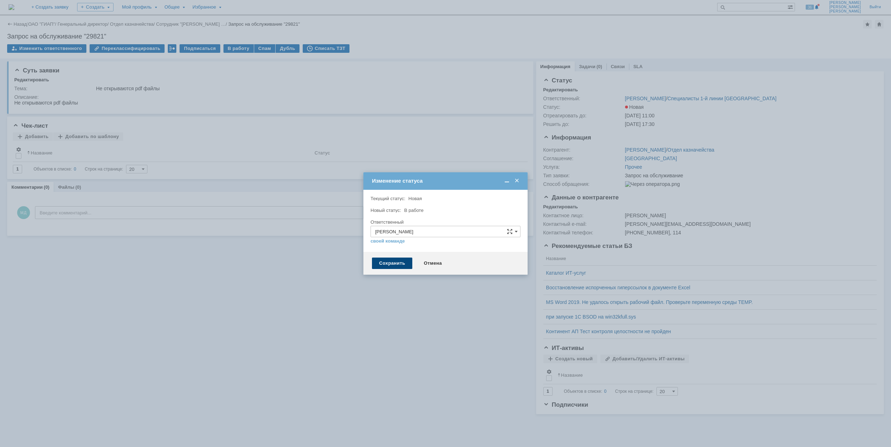
click at [400, 265] on div "Сохранить" at bounding box center [392, 263] width 40 height 11
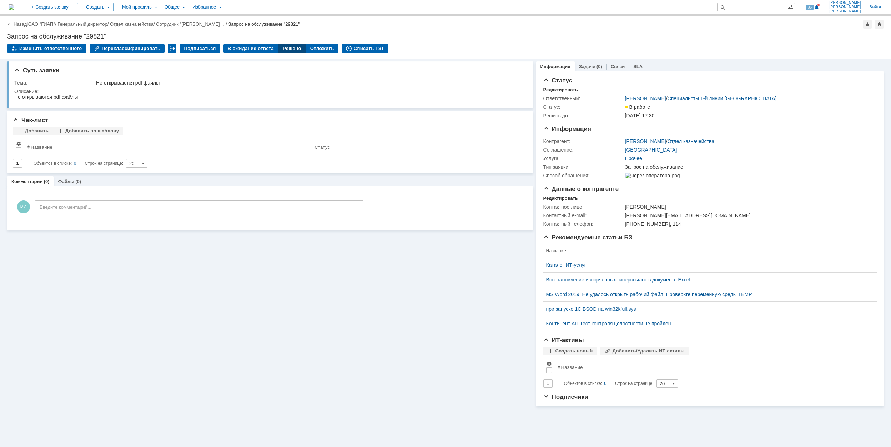
click at [278, 49] on div "Решено" at bounding box center [291, 48] width 27 height 9
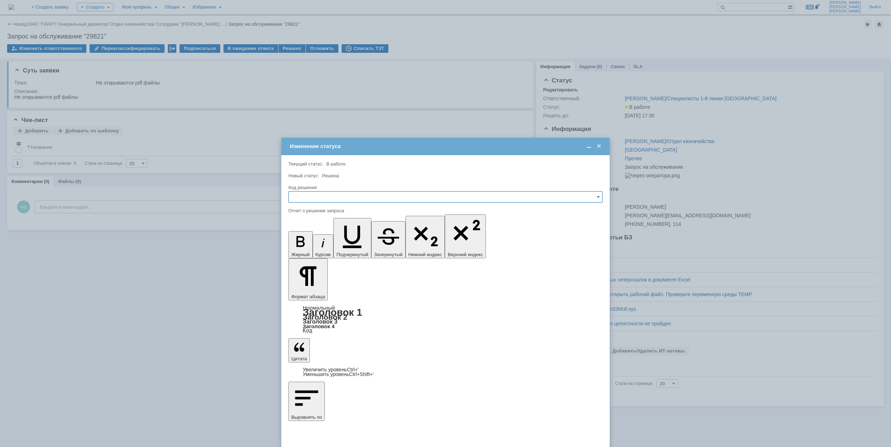
click at [381, 198] on input "text" at bounding box center [445, 196] width 314 height 11
drag, startPoint x: 350, startPoint y: 246, endPoint x: 49, endPoint y: 42, distance: 363.5
click at [350, 246] on span "Решено" at bounding box center [445, 246] width 305 height 6
type input "Решено"
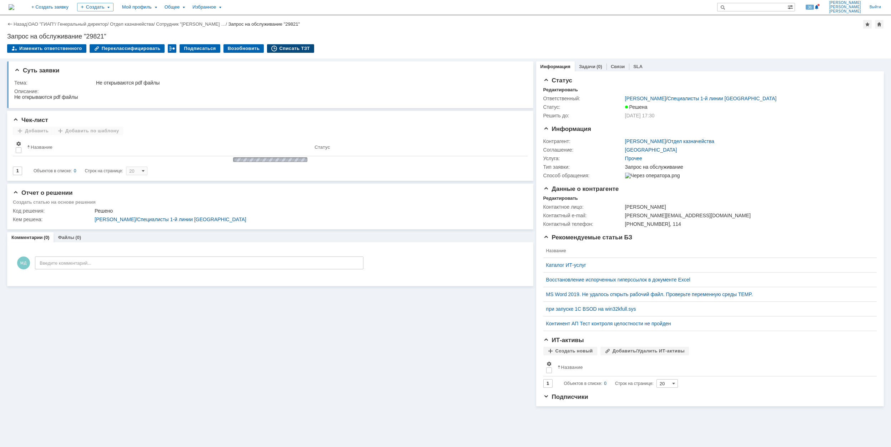
click at [277, 47] on div "Списать ТЗТ" at bounding box center [290, 48] width 47 height 9
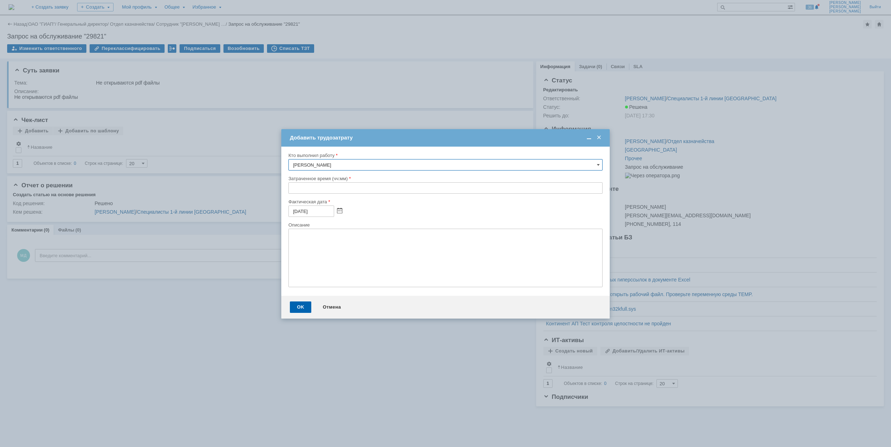
click at [291, 187] on input "text" at bounding box center [445, 187] width 314 height 11
type input "00:30"
click at [305, 307] on div "OK" at bounding box center [300, 307] width 21 height 11
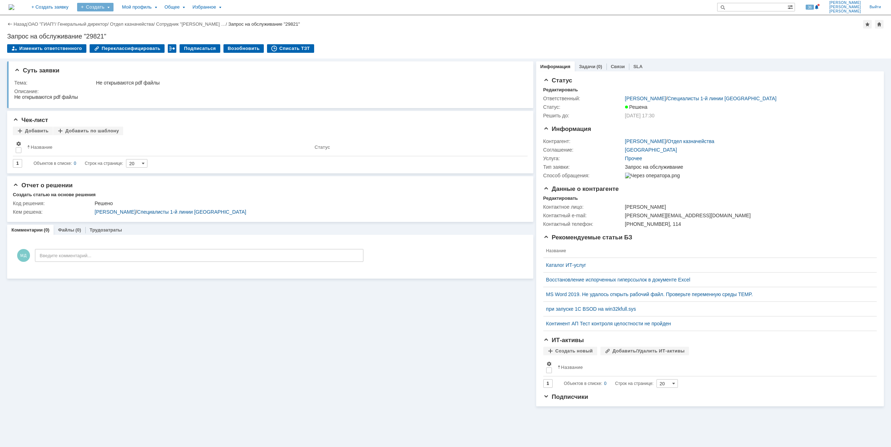
click at [113, 4] on div "Создать" at bounding box center [95, 7] width 36 height 9
click at [126, 40] on link "Заявка" at bounding box center [106, 44] width 54 height 9
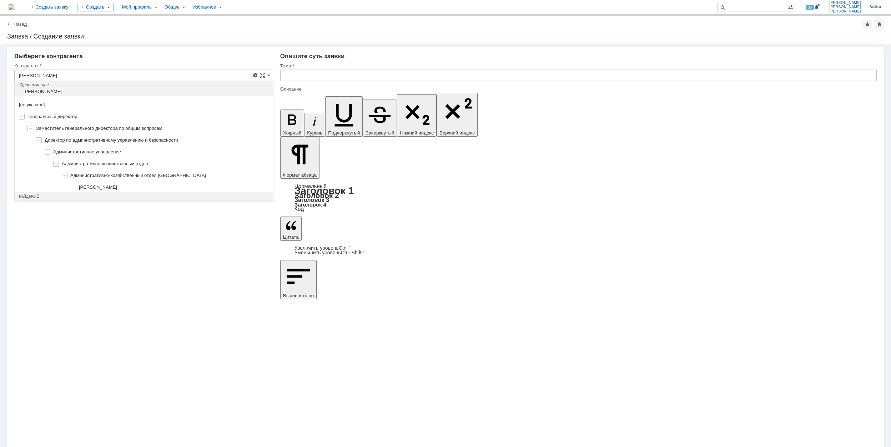
drag, startPoint x: 154, startPoint y: 183, endPoint x: 149, endPoint y: 180, distance: 6.4
click at [155, 184] on div "[PERSON_NAME]" at bounding box center [144, 188] width 258 height 12
type input "[PERSON_NAME]"
type input "[GEOGRAPHIC_DATA]"
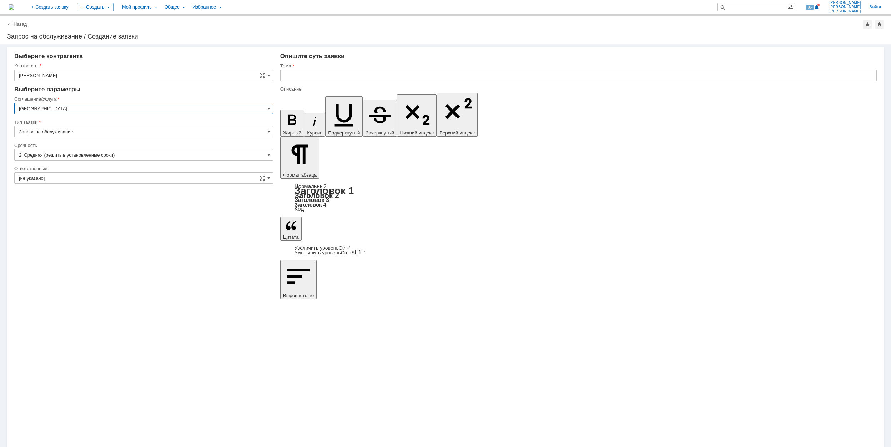
click at [72, 112] on input "[GEOGRAPHIC_DATA]" at bounding box center [143, 108] width 259 height 11
click at [113, 178] on span "Рабочее место/Оборудование" at bounding box center [143, 179] width 249 height 6
type input "Рабочее место/Оборудование"
click at [75, 153] on input "[не указано]" at bounding box center [143, 154] width 259 height 11
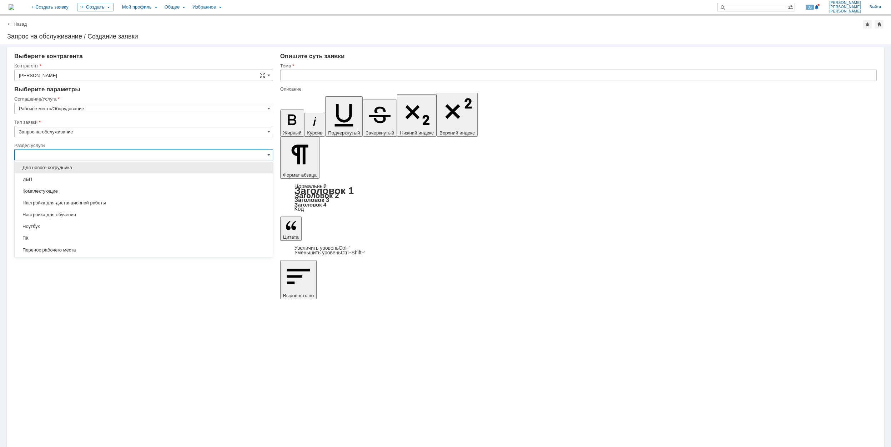
scroll to position [69, 0]
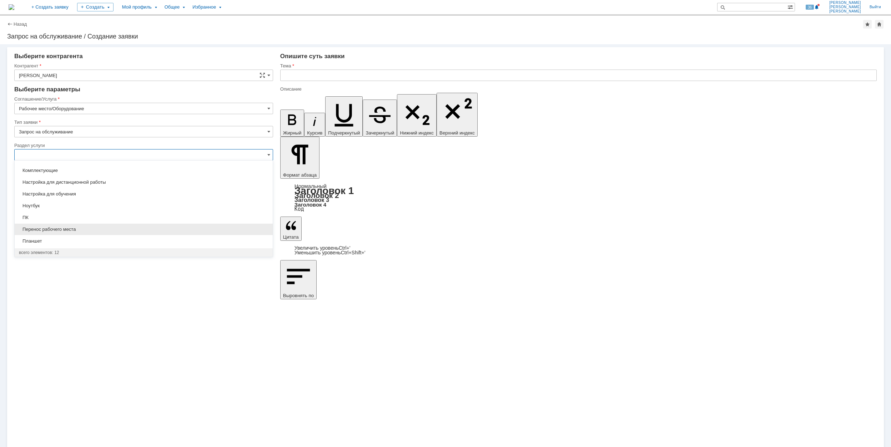
click at [123, 227] on span "Перенос рабочего места" at bounding box center [143, 230] width 249 height 6
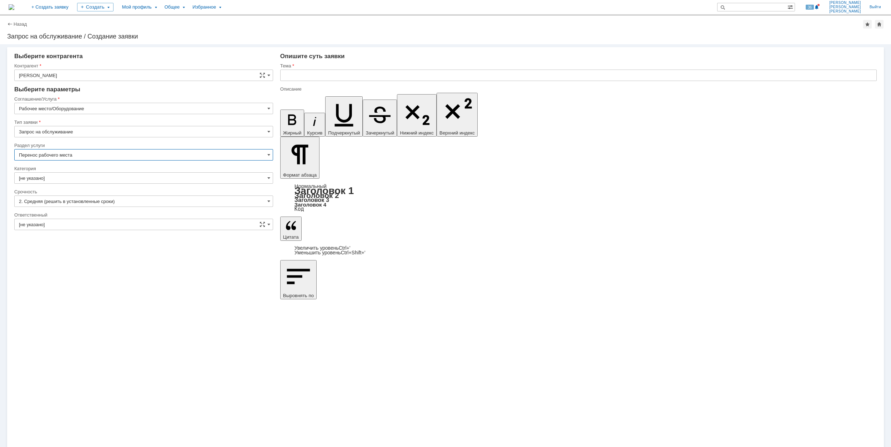
type input "Перенос рабочего места"
click at [73, 176] on input "[не указано]" at bounding box center [143, 177] width 259 height 11
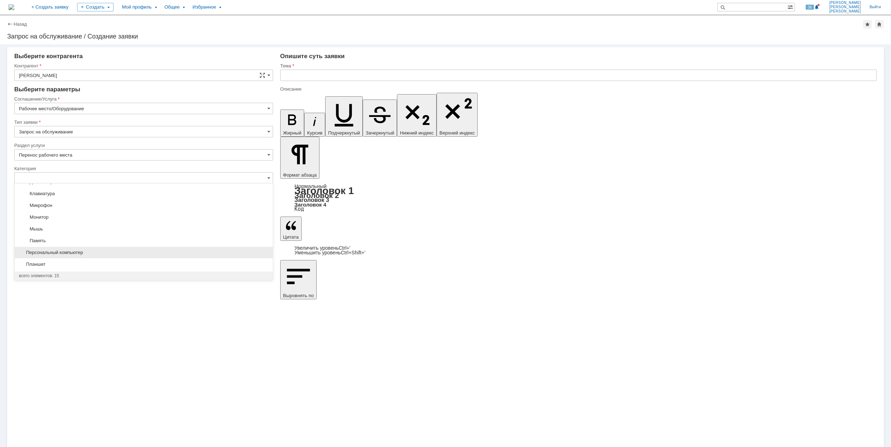
click at [110, 253] on span "Персональный компьютер" at bounding box center [143, 253] width 249 height 6
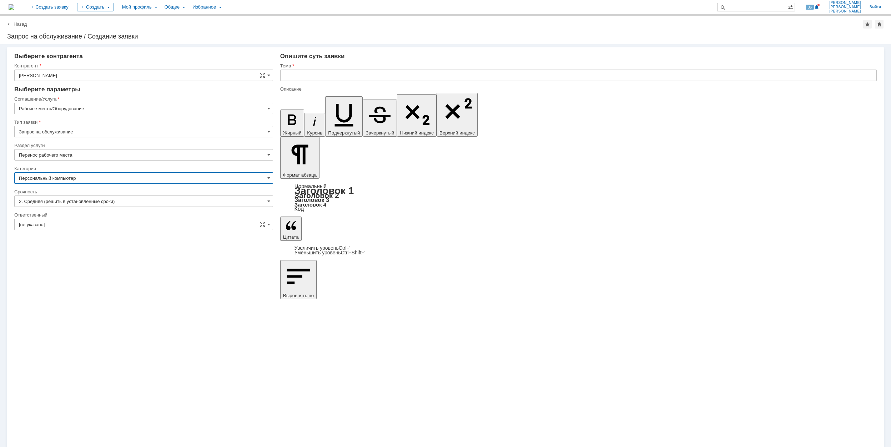
type input "Персональный компьютер"
click at [92, 226] on input "[не указано]" at bounding box center [143, 224] width 259 height 11
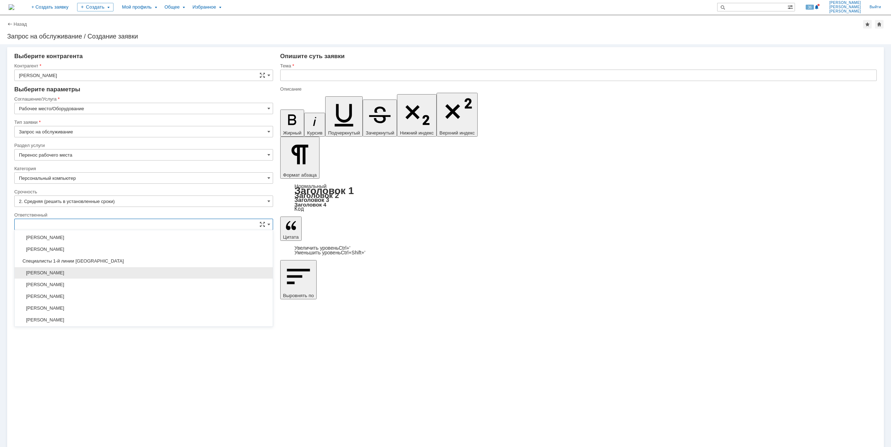
scroll to position [260, 0]
click at [133, 299] on span "[PERSON_NAME]" at bounding box center [143, 296] width 249 height 6
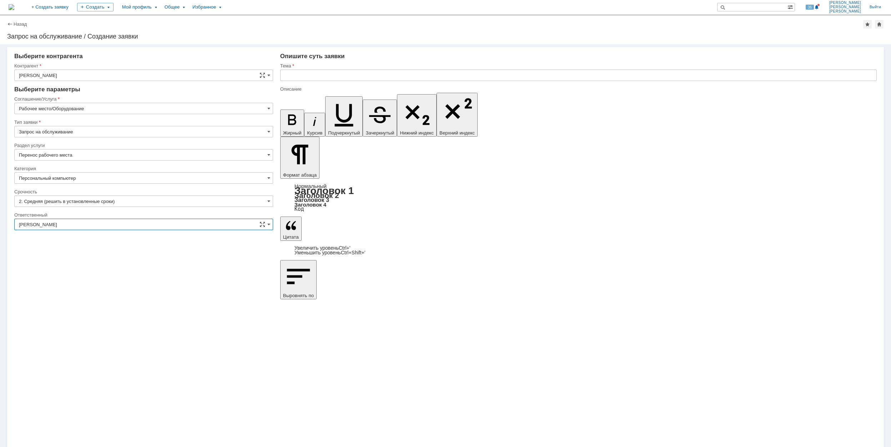
type input "[PERSON_NAME]"
click at [336, 77] on input "text" at bounding box center [578, 75] width 596 height 11
drag, startPoint x: 343, startPoint y: 75, endPoint x: 280, endPoint y: 75, distance: 62.8
click at [280, 75] on input "Пернос рабочего места" at bounding box center [578, 75] width 596 height 11
type input "Пернос рабочего места"
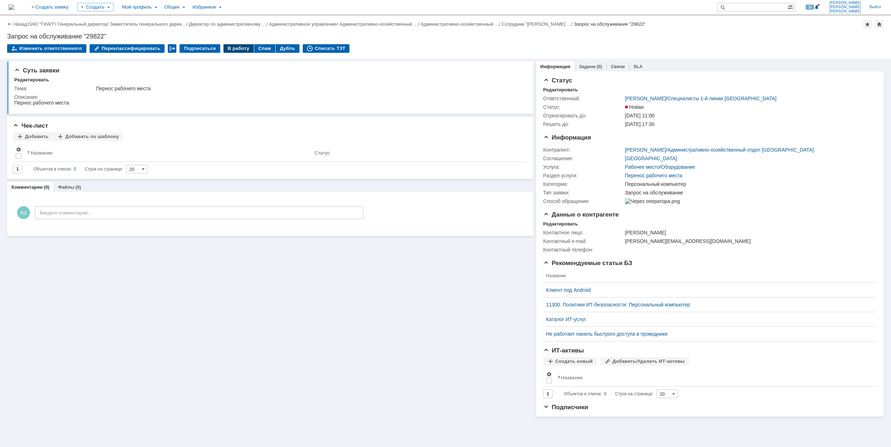
click at [236, 47] on div "В работу" at bounding box center [238, 48] width 30 height 9
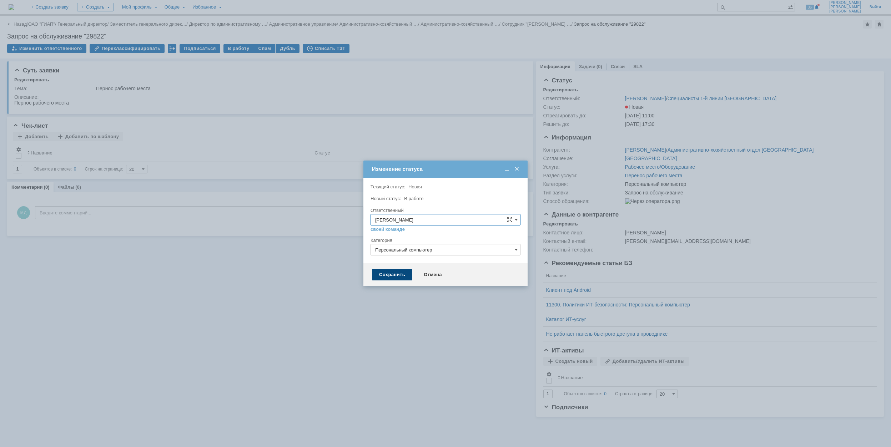
click at [388, 275] on div "Сохранить" at bounding box center [392, 274] width 40 height 11
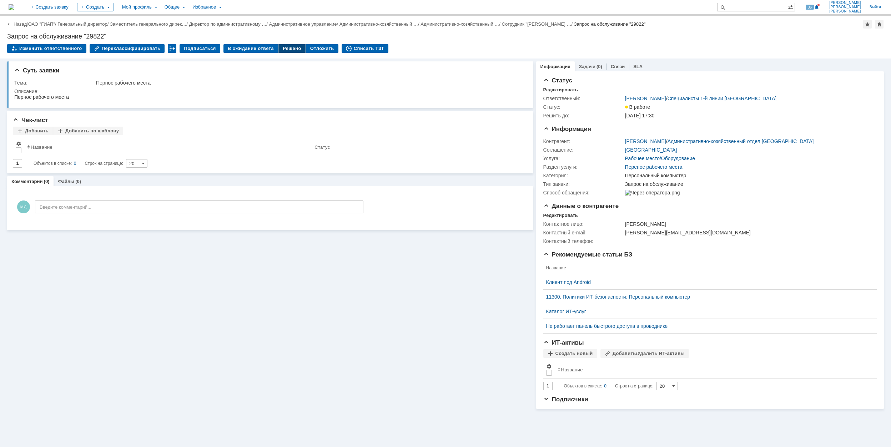
click at [282, 51] on div "Решено" at bounding box center [291, 48] width 27 height 9
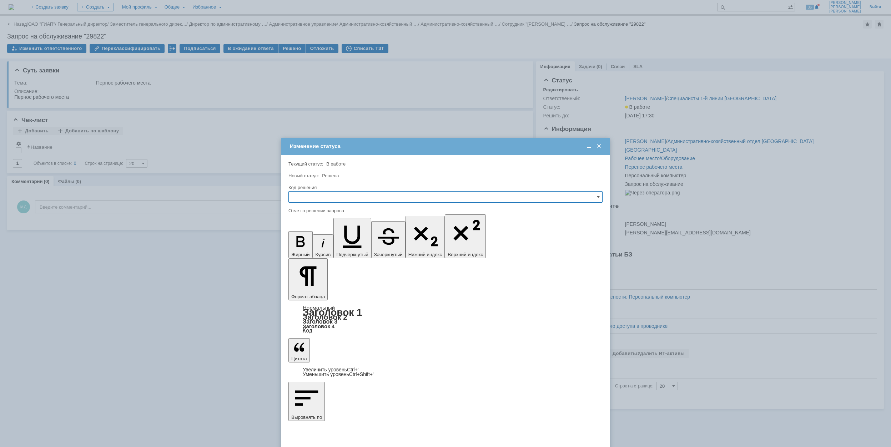
click at [338, 192] on input "text" at bounding box center [445, 196] width 314 height 11
click at [321, 245] on span "Решено" at bounding box center [445, 246] width 305 height 6
type input "Решено"
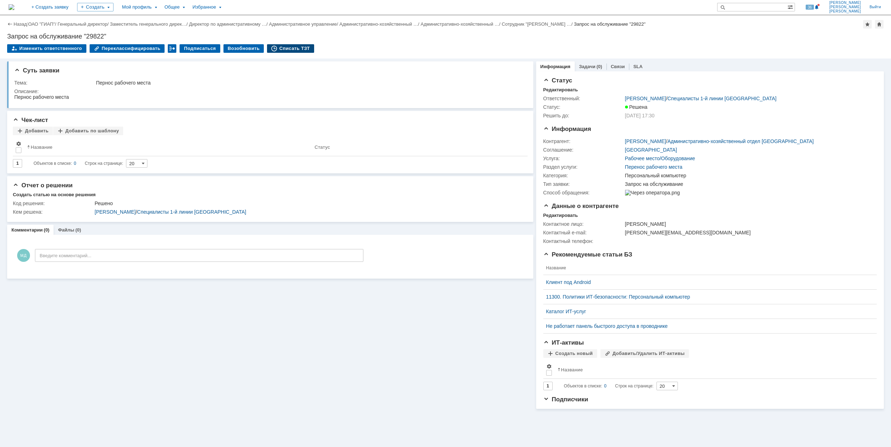
click at [283, 51] on div "Списать ТЗТ" at bounding box center [290, 48] width 47 height 9
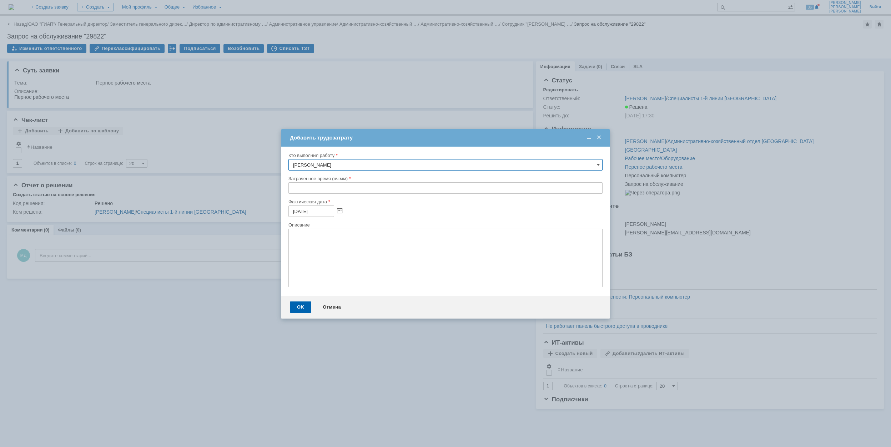
click at [290, 189] on input "text" at bounding box center [445, 187] width 314 height 11
type input "00:30"
click at [304, 307] on div "OK" at bounding box center [300, 307] width 21 height 11
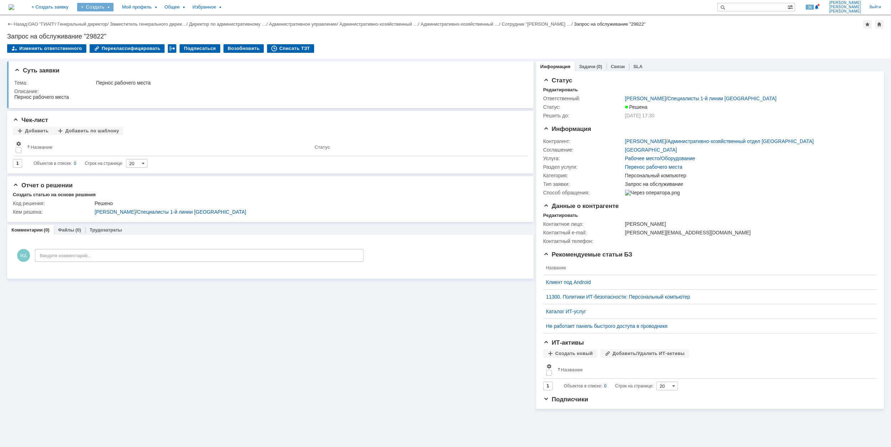
click at [113, 7] on div "Создать" at bounding box center [95, 7] width 36 height 9
click at [133, 45] on link "Заявка" at bounding box center [106, 44] width 54 height 9
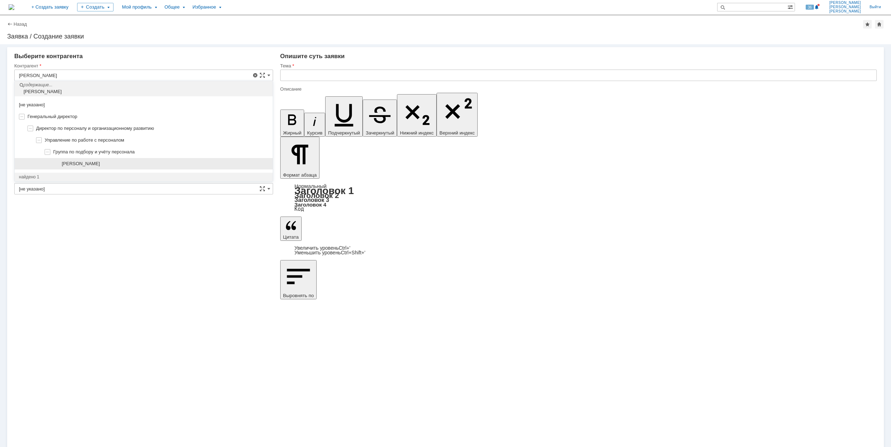
click at [100, 165] on span "[PERSON_NAME]" at bounding box center [81, 163] width 38 height 5
type input "[PERSON_NAME]"
type input "[GEOGRAPHIC_DATA]"
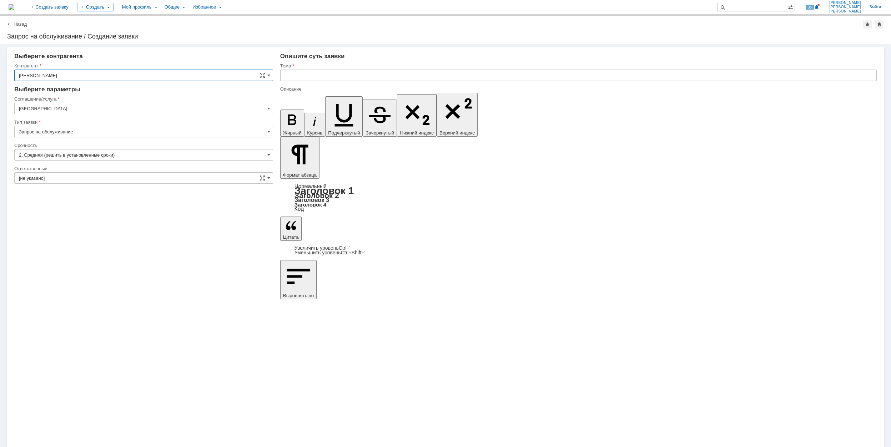
click at [66, 109] on input "[GEOGRAPHIC_DATA]" at bounding box center [143, 108] width 259 height 11
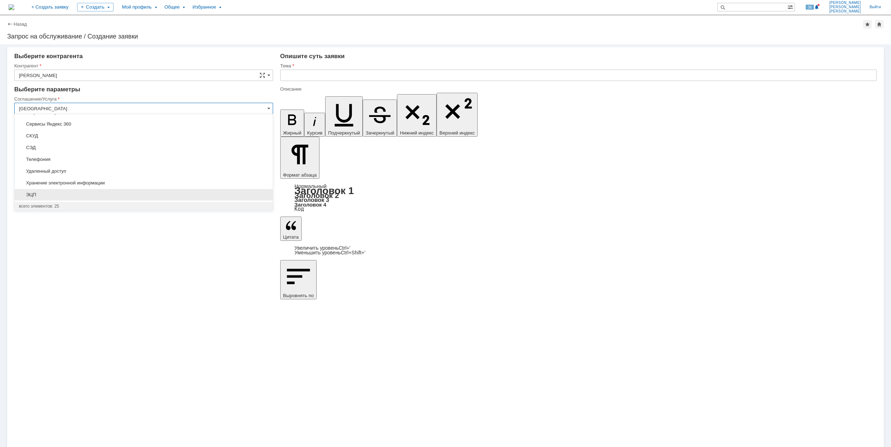
click at [49, 192] on span "ЭЦП" at bounding box center [143, 195] width 249 height 6
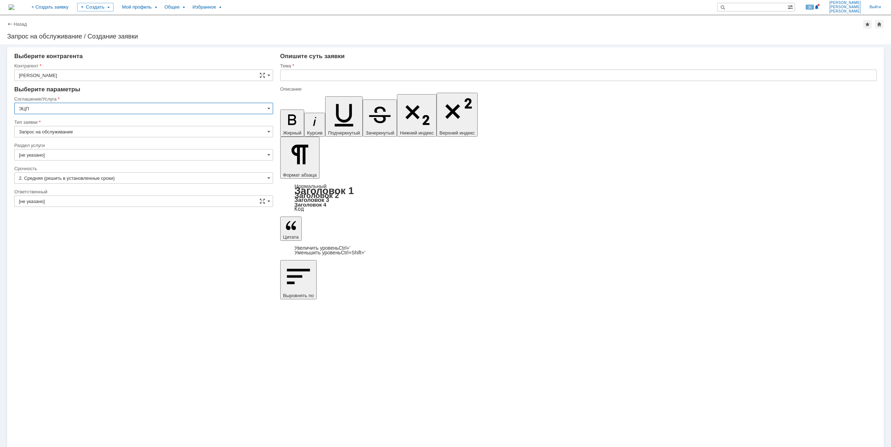
type input "ЭЦП"
click at [79, 155] on input "[не указано]" at bounding box center [143, 154] width 259 height 11
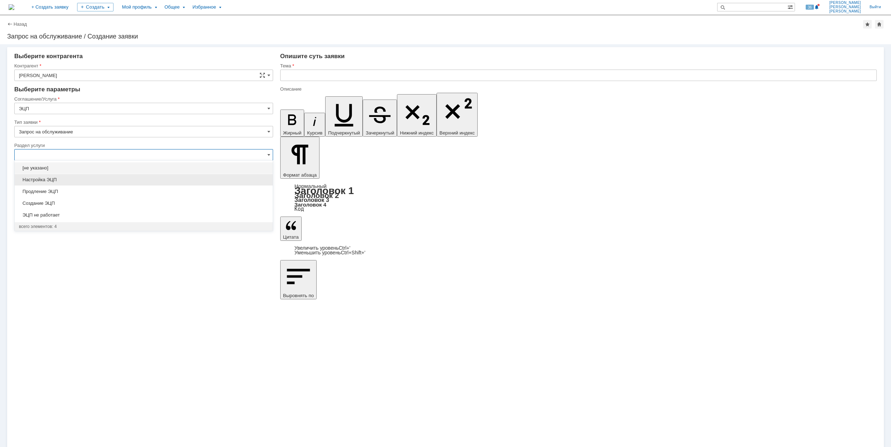
click at [87, 181] on span "Настройка ЭЦП" at bounding box center [143, 180] width 249 height 6
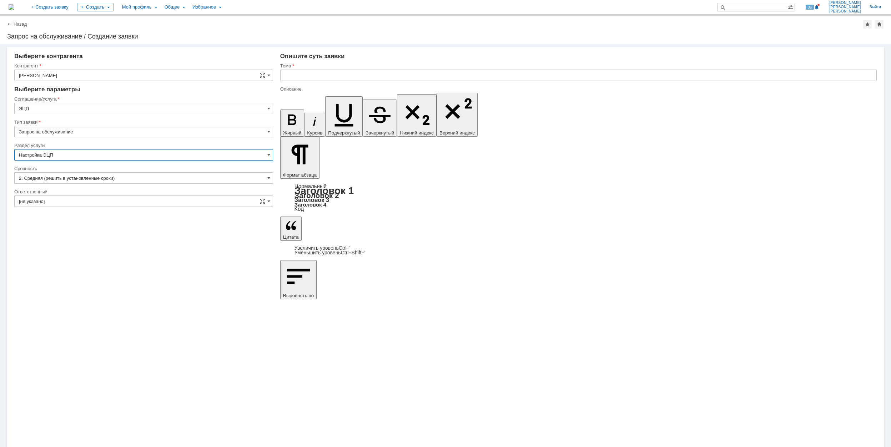
type input "Настройка ЭЦП"
click at [55, 202] on input "[не указано]" at bounding box center [143, 201] width 259 height 11
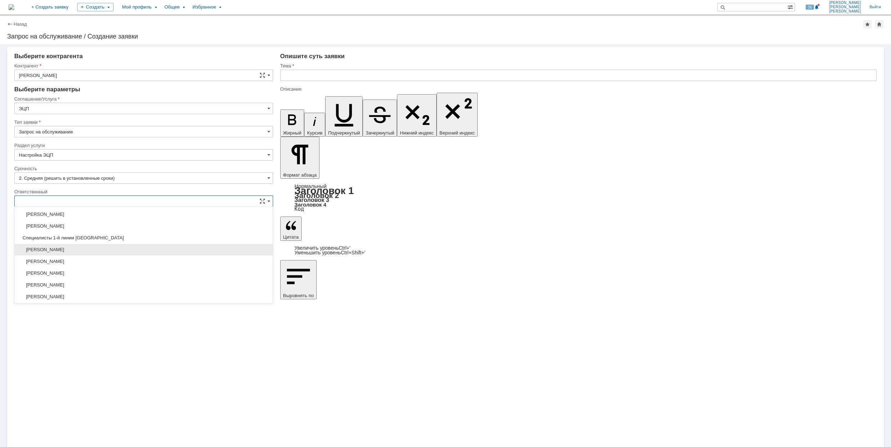
scroll to position [260, 0]
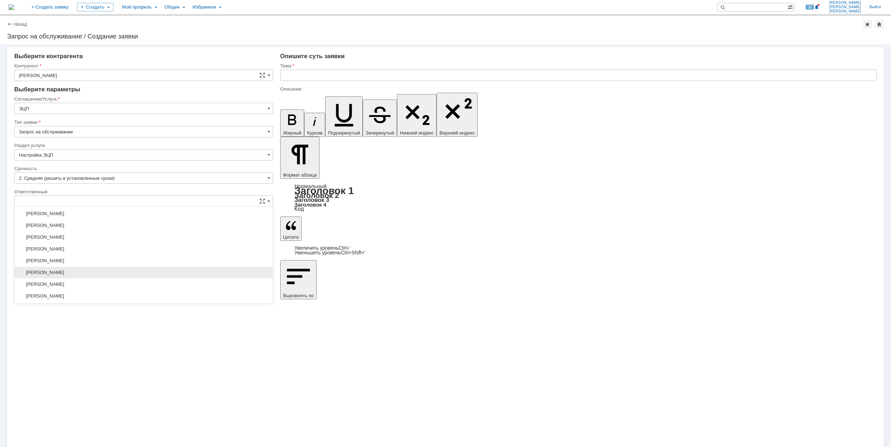
click at [119, 275] on span "[PERSON_NAME]" at bounding box center [143, 273] width 249 height 6
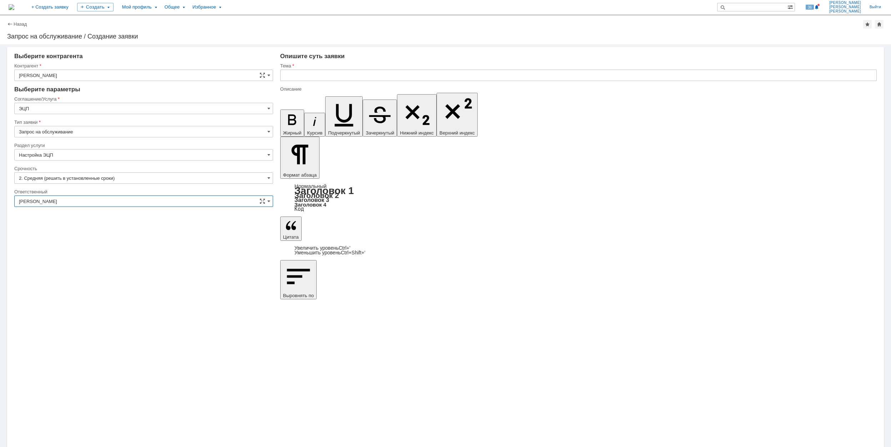
type input "[PERSON_NAME]"
click at [310, 75] on input "text" at bounding box center [578, 75] width 596 height 11
click at [343, 73] on input "text" at bounding box center [578, 75] width 596 height 11
type input "[PERSON_NAME]"
drag, startPoint x: 375, startPoint y: 76, endPoint x: 285, endPoint y: 79, distance: 90.0
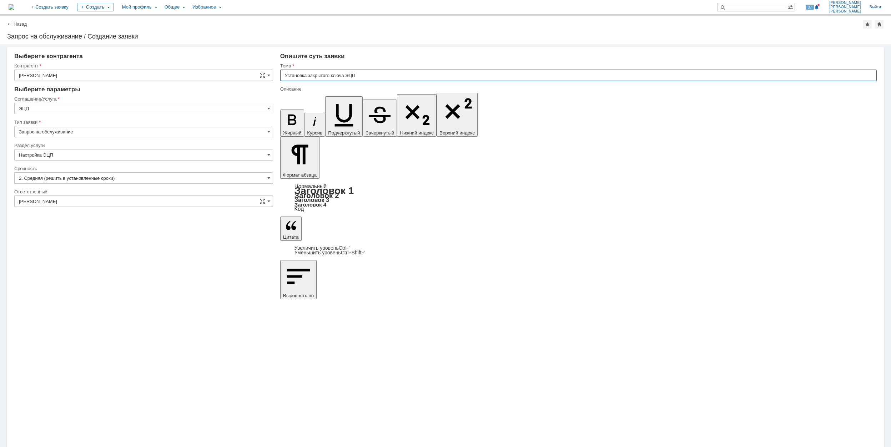
click at [285, 79] on input "Установка закрытого ключа ЭЦП" at bounding box center [578, 75] width 596 height 11
type input "Установка закрытого ключа ЭЦП"
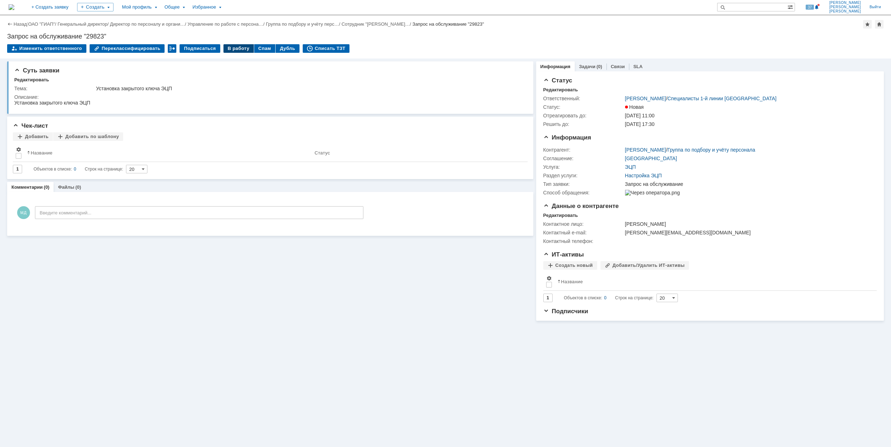
click at [229, 49] on div "В работу" at bounding box center [238, 48] width 30 height 9
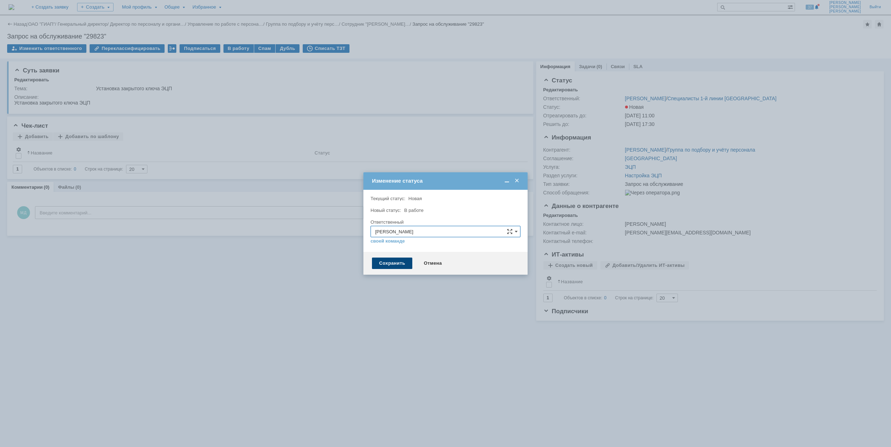
click at [395, 266] on div "Сохранить" at bounding box center [392, 263] width 40 height 11
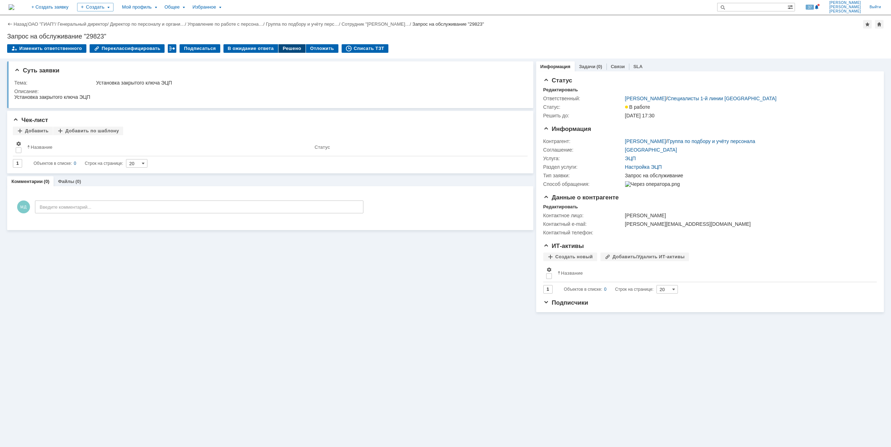
click at [286, 47] on div "Решено" at bounding box center [291, 48] width 27 height 9
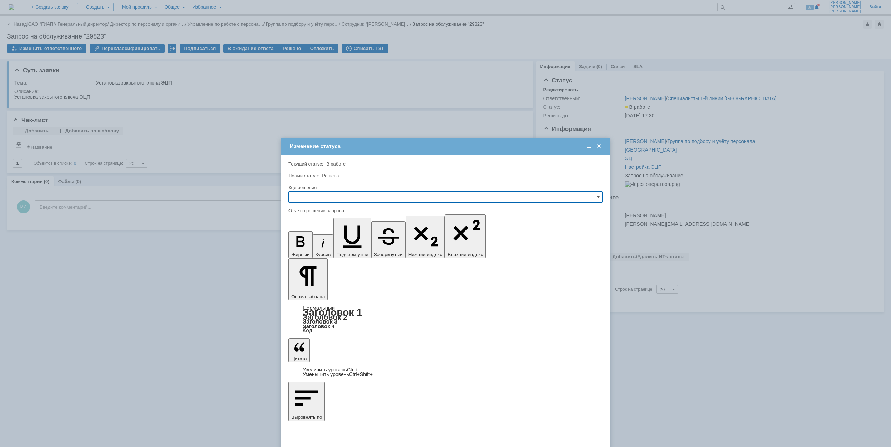
click at [366, 194] on input "text" at bounding box center [445, 196] width 314 height 11
click at [339, 246] on span "Решено" at bounding box center [445, 246] width 305 height 6
type input "Решено"
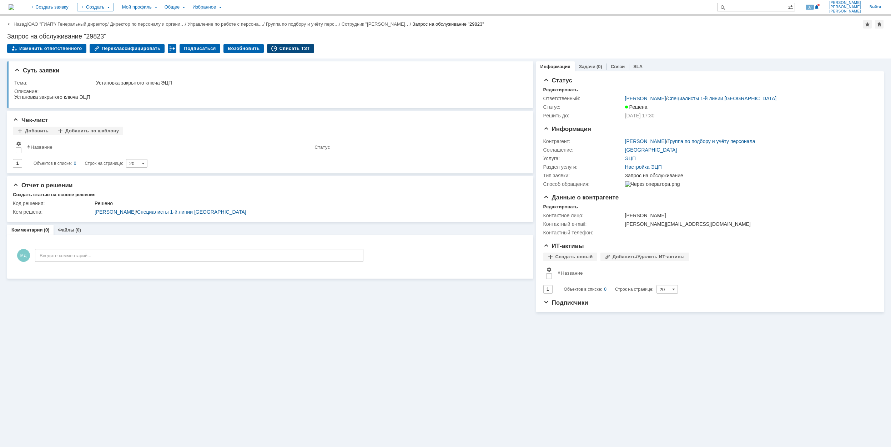
click at [279, 49] on div "Списать ТЗТ" at bounding box center [290, 48] width 47 height 9
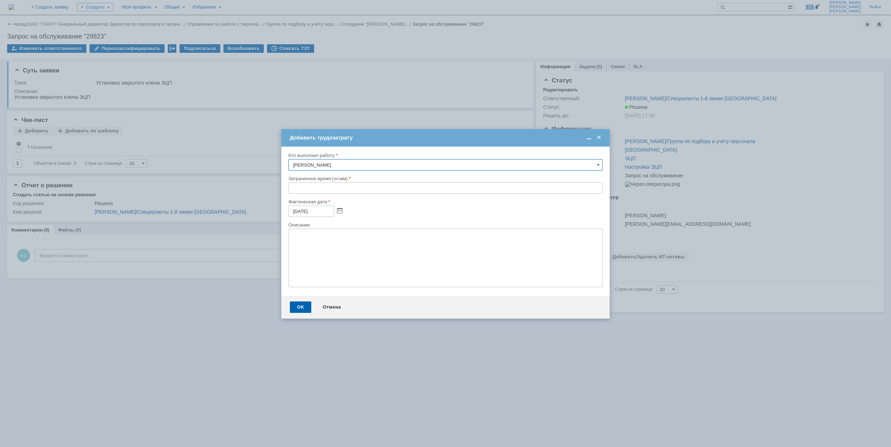
click at [290, 190] on input "text" at bounding box center [445, 187] width 314 height 11
type input "00:30"
click at [291, 310] on div "OK" at bounding box center [300, 307] width 21 height 11
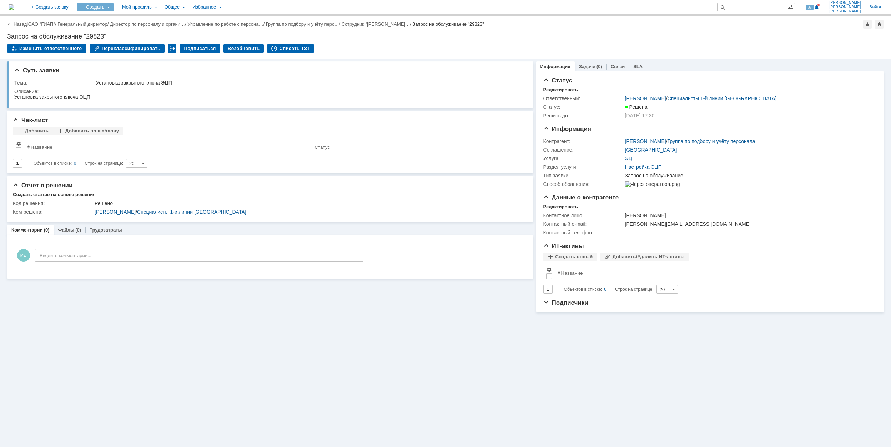
click at [113, 9] on div "Создать" at bounding box center [95, 7] width 36 height 9
click at [133, 43] on link "Заявка" at bounding box center [106, 44] width 54 height 9
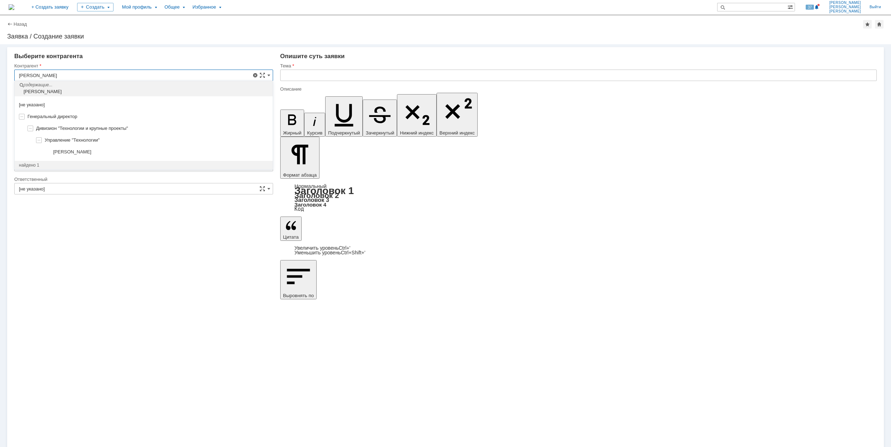
click at [136, 154] on div "[PERSON_NAME]" at bounding box center [160, 152] width 215 height 6
type input "[PERSON_NAME]"
type input "[GEOGRAPHIC_DATA]"
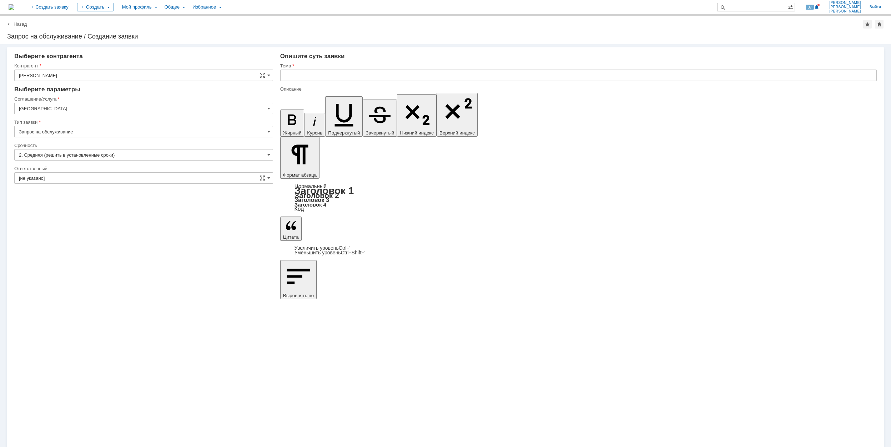
click at [83, 105] on input "[GEOGRAPHIC_DATA]" at bounding box center [143, 108] width 259 height 11
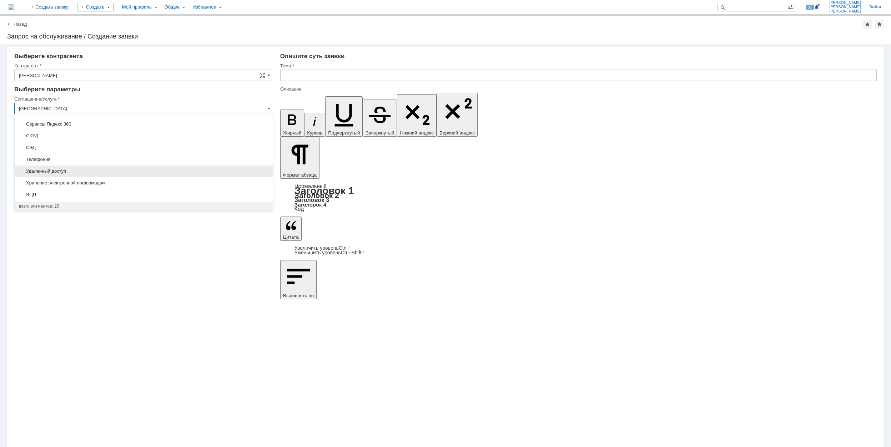
click at [109, 170] on span "Удаленный доступ" at bounding box center [143, 171] width 249 height 6
type input "Удаленный доступ"
click at [103, 155] on input "[не указано]" at bounding box center [143, 154] width 259 height 11
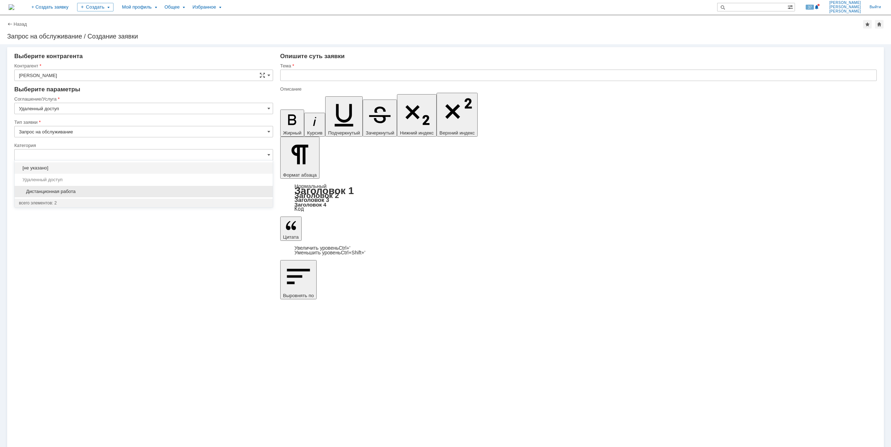
click at [133, 191] on span "Дистанционная работа" at bounding box center [143, 192] width 249 height 6
type input "Дистанционная работа"
click at [106, 203] on input "[не указано]" at bounding box center [143, 201] width 259 height 11
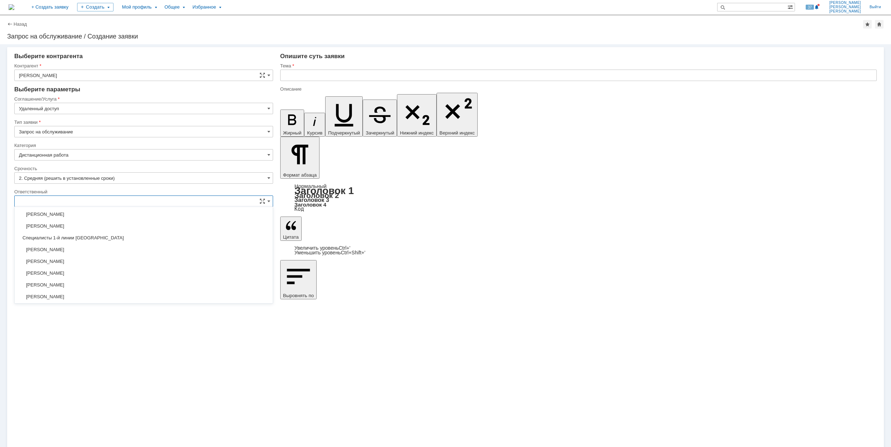
scroll to position [260, 0]
click at [134, 275] on span "[PERSON_NAME]" at bounding box center [143, 273] width 249 height 6
type input "[PERSON_NAME]"
click at [314, 76] on input "text" at bounding box center [578, 75] width 596 height 11
drag, startPoint x: 370, startPoint y: 79, endPoint x: 278, endPoint y: 77, distance: 91.7
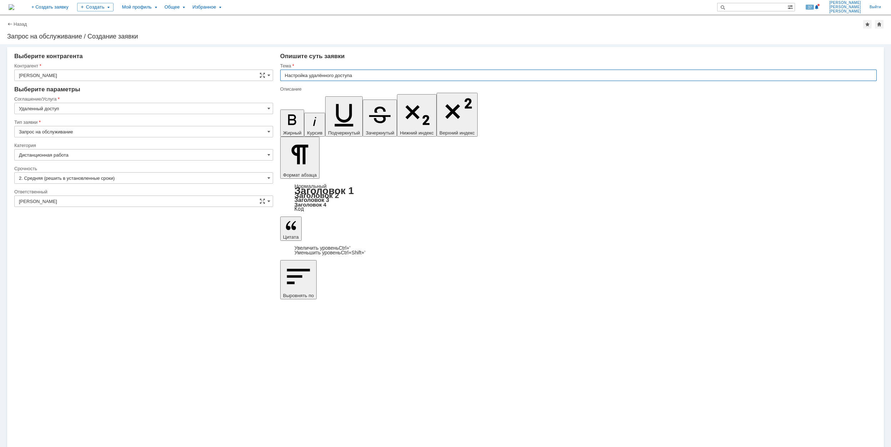
type input "Настройка удалённого доступа"
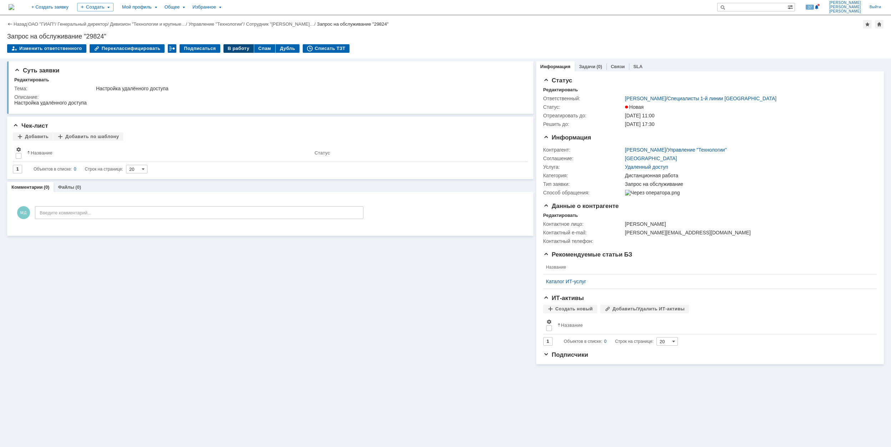
click at [230, 45] on div "В работу" at bounding box center [238, 48] width 30 height 9
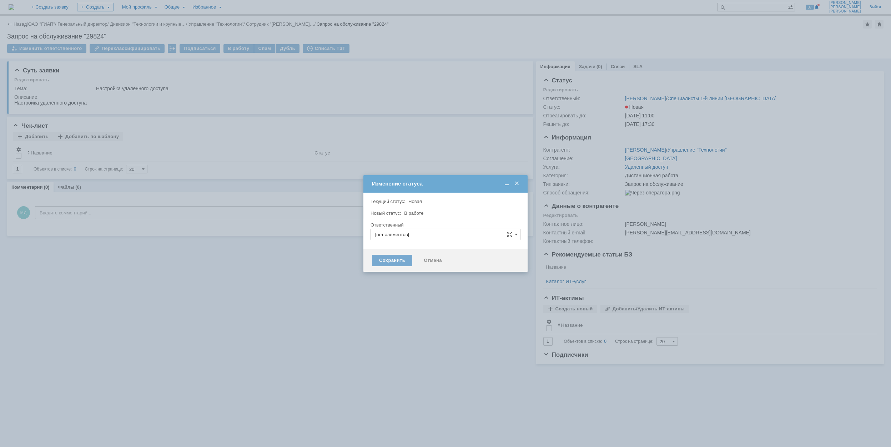
type input "[PERSON_NAME]"
type input "Дистанционная работа"
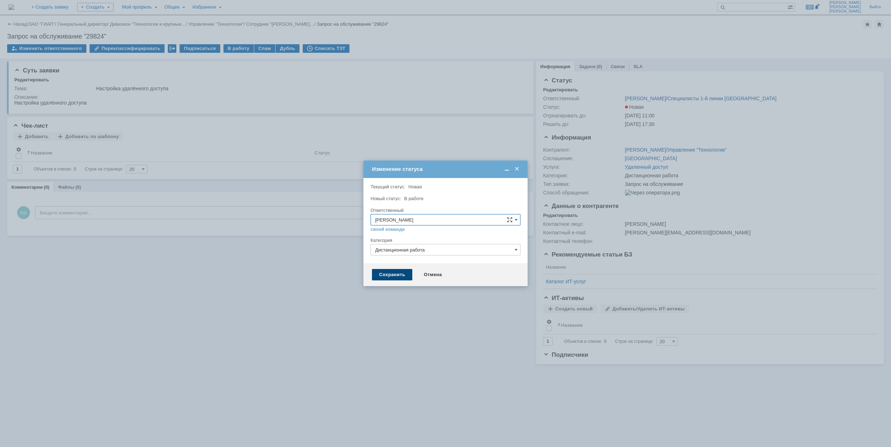
click at [393, 275] on div "Сохранить" at bounding box center [392, 274] width 40 height 11
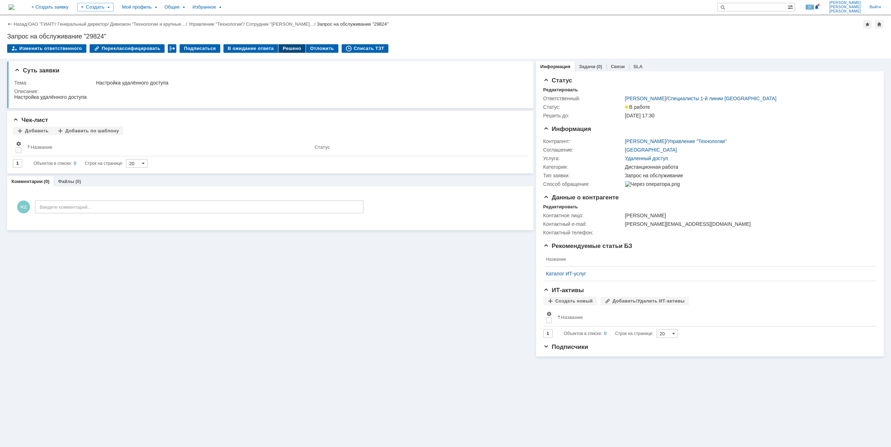
click at [280, 50] on div "Решено" at bounding box center [291, 48] width 27 height 9
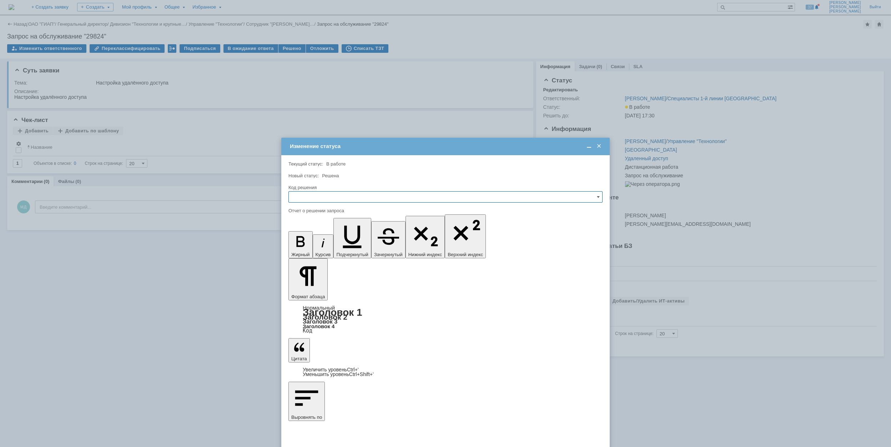
click at [340, 202] on input "text" at bounding box center [445, 196] width 314 height 11
click at [335, 247] on span "Решено" at bounding box center [445, 246] width 305 height 6
type input "Решено"
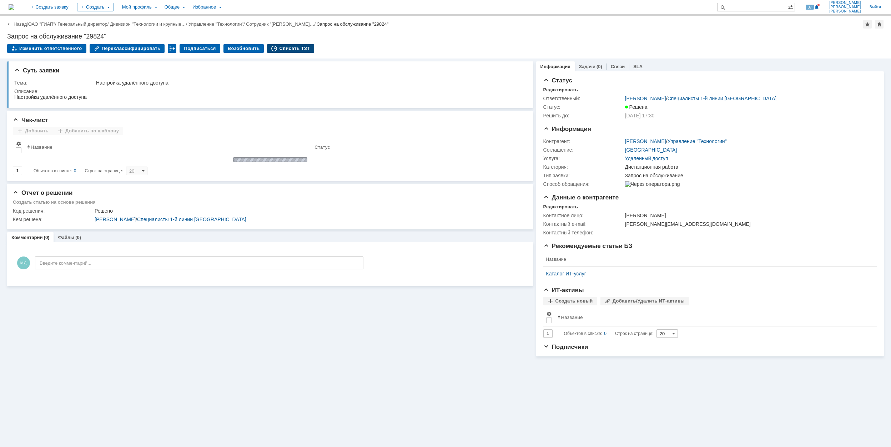
click at [303, 46] on div "Списать ТЗТ" at bounding box center [290, 48] width 47 height 9
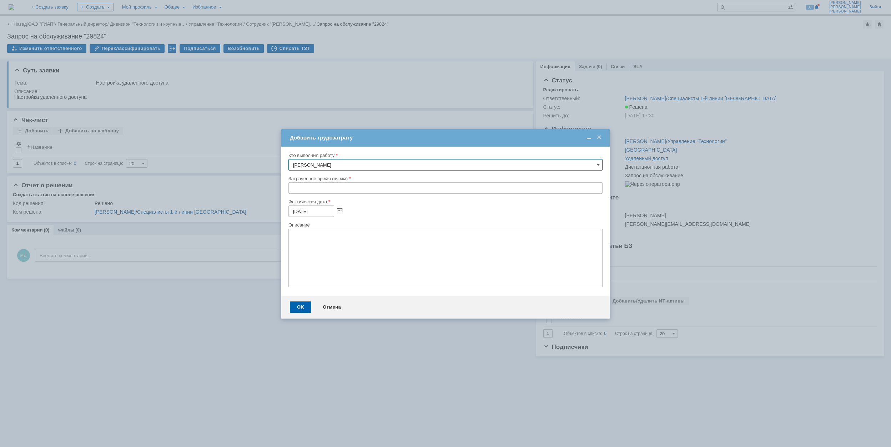
click at [289, 189] on input "text" at bounding box center [445, 187] width 314 height 11
type input "00:30"
click at [305, 308] on div "OK" at bounding box center [300, 307] width 21 height 11
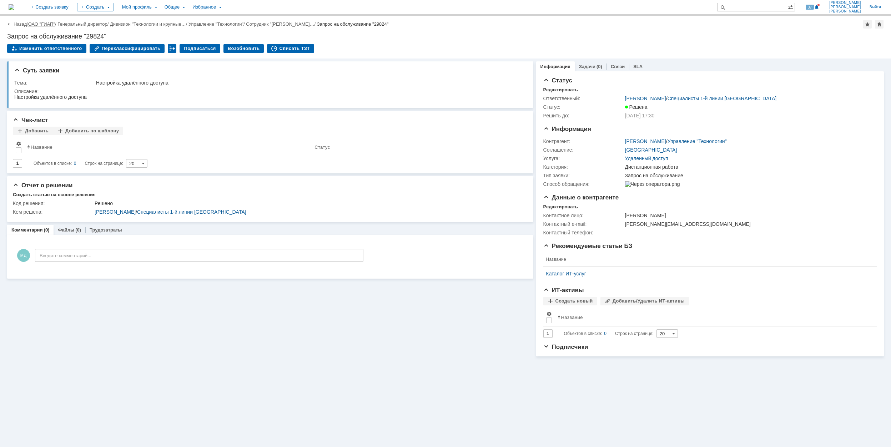
click at [44, 26] on link "ОАО "ГИАП"" at bounding box center [41, 23] width 27 height 5
